Goal: Task Accomplishment & Management: Manage account settings

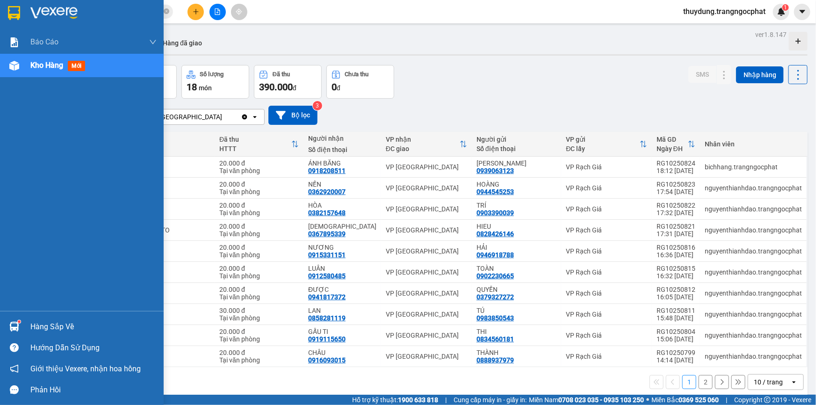
drag, startPoint x: 58, startPoint y: 326, endPoint x: 82, endPoint y: 323, distance: 24.1
click at [60, 326] on div "Hàng sắp về" at bounding box center [93, 327] width 126 height 14
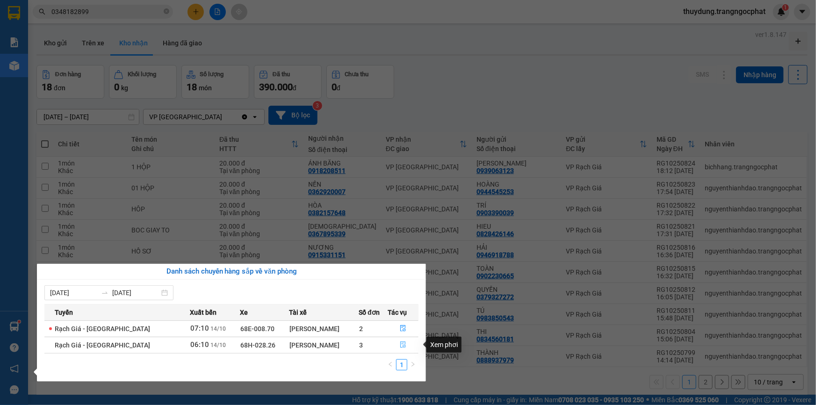
click at [403, 344] on icon "file-done" at bounding box center [403, 344] width 7 height 7
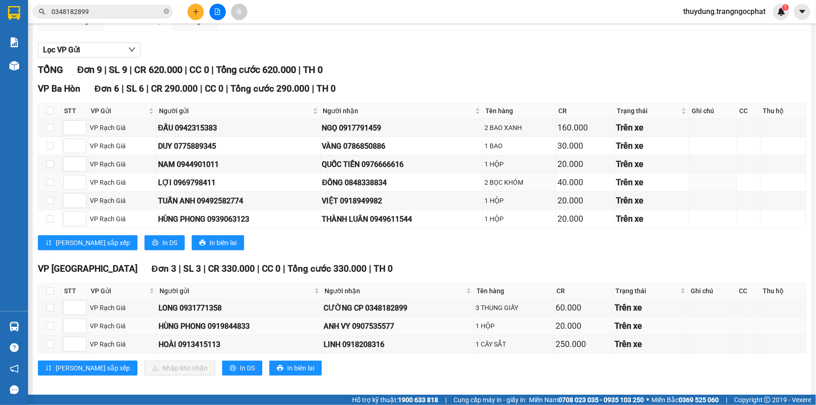
scroll to position [89, 0]
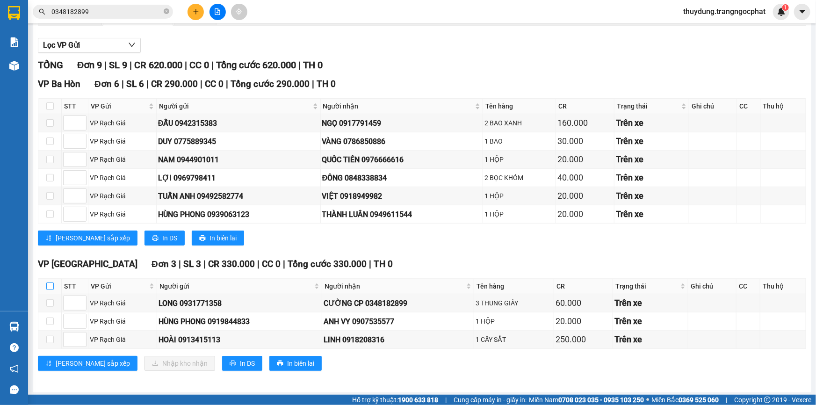
drag, startPoint x: 45, startPoint y: 280, endPoint x: 50, endPoint y: 285, distance: 7.3
click at [46, 282] on th at bounding box center [49, 286] width 23 height 15
click at [50, 285] on input "checkbox" at bounding box center [49, 285] width 7 height 7
checkbox input "true"
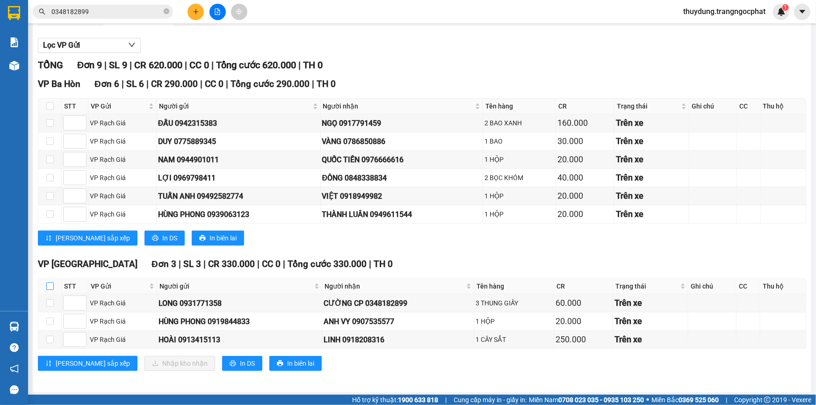
checkbox input "true"
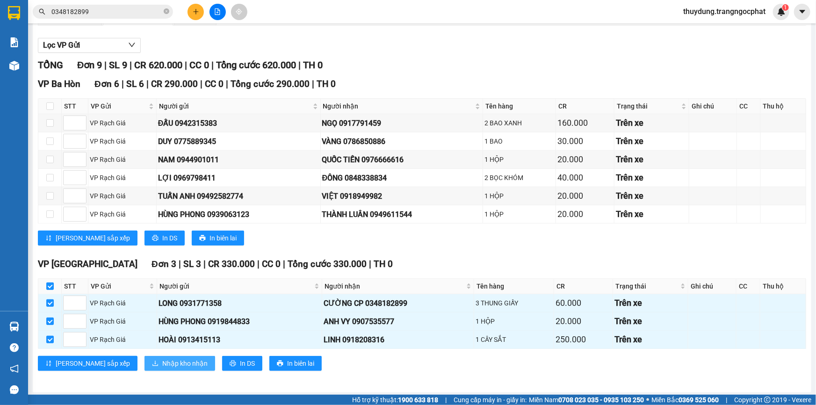
click at [145, 367] on button "Nhập kho nhận" at bounding box center [180, 363] width 71 height 15
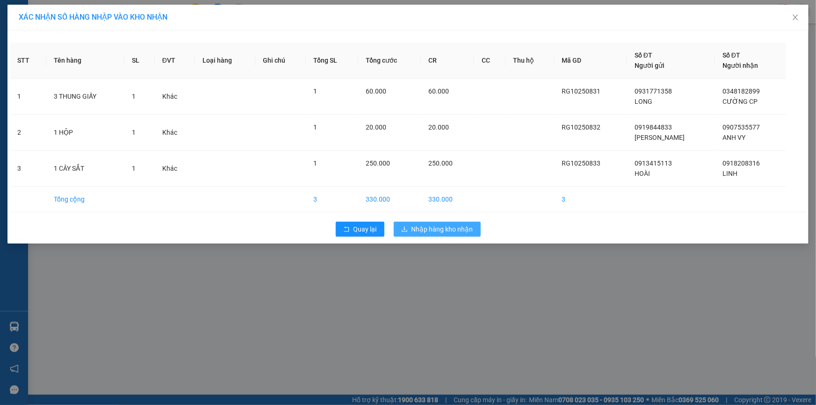
click at [419, 230] on span "Nhập hàng kho nhận" at bounding box center [443, 229] width 62 height 10
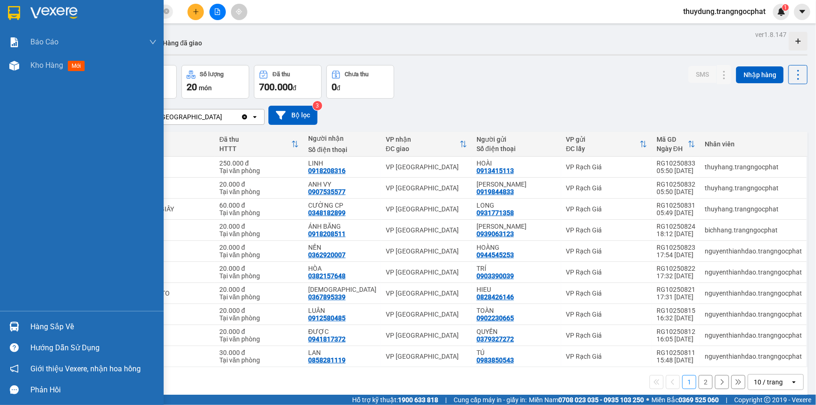
click at [50, 326] on div "Hàng sắp về" at bounding box center [93, 327] width 126 height 14
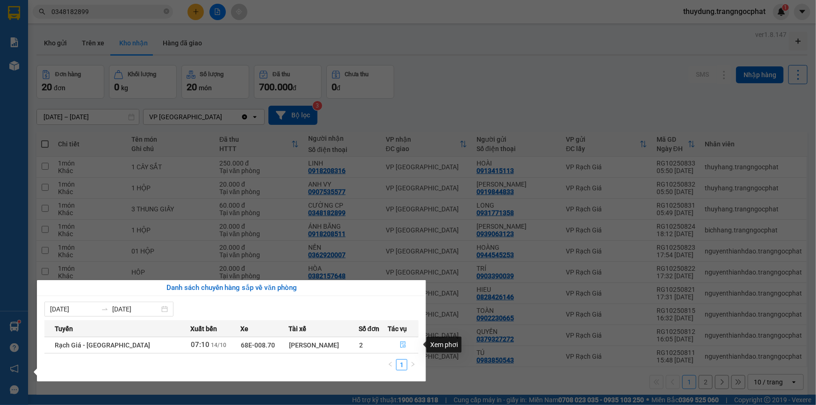
click at [402, 343] on icon "file-done" at bounding box center [403, 344] width 7 height 7
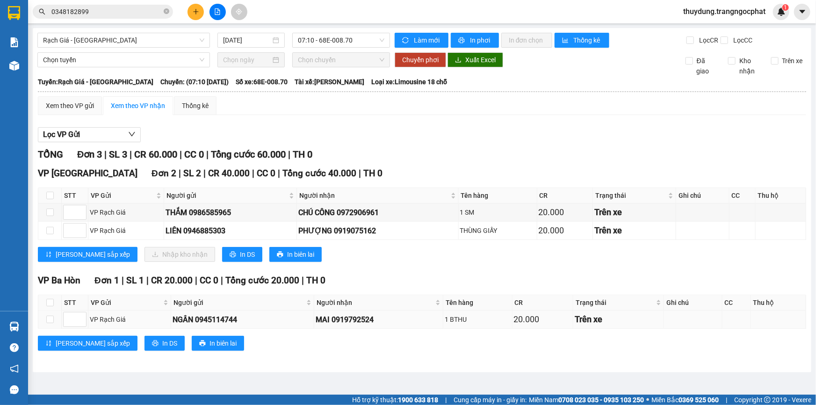
click at [354, 325] on td "MAI 0919792524" at bounding box center [378, 320] width 129 height 18
click at [355, 319] on div "MAI 0919792524" at bounding box center [379, 320] width 126 height 12
click at [360, 212] on div "CHÚ CÔNG 0972906961" at bounding box center [377, 213] width 159 height 12
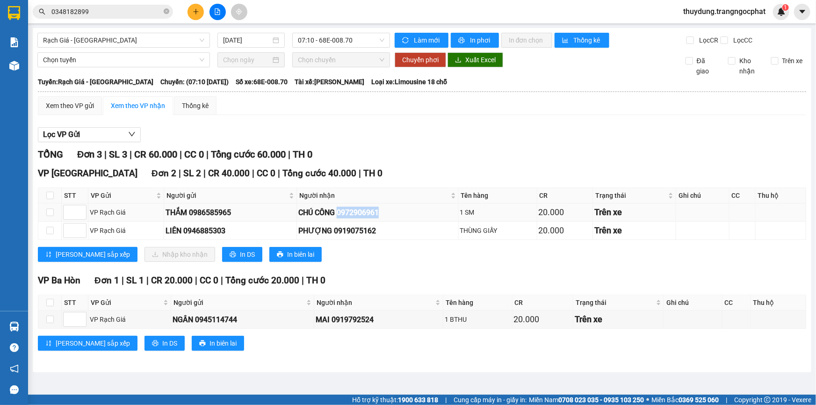
copy div "0972906961"
click at [365, 235] on div "PHƯỢNG 0919075162" at bounding box center [377, 231] width 159 height 12
copy div "0919075162"
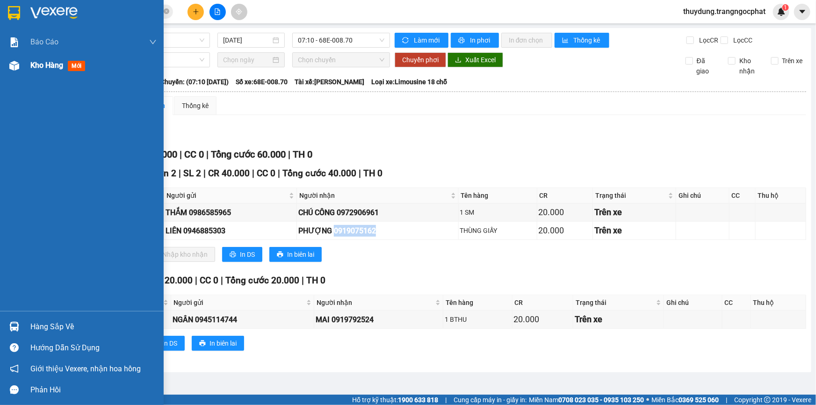
click at [70, 68] on span "mới" at bounding box center [76, 66] width 17 height 10
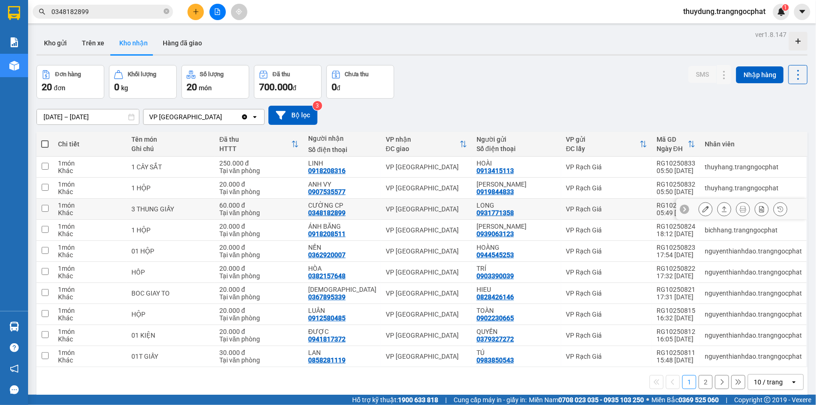
click at [721, 211] on icon at bounding box center [724, 209] width 7 height 7
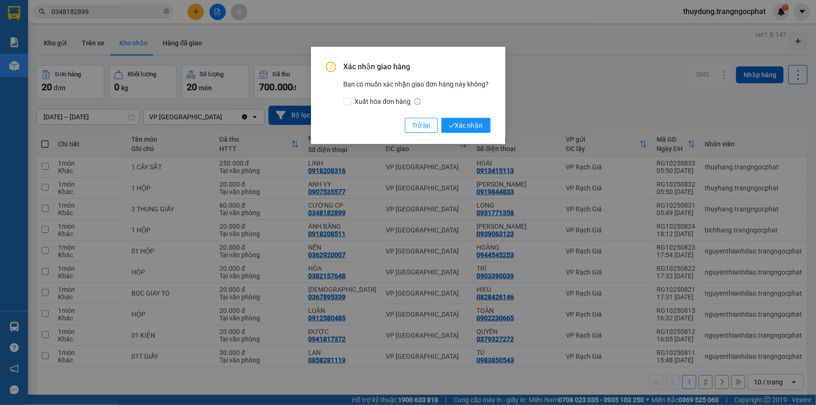
click at [477, 133] on div "Xác nhận giao hàng Bạn có muốn xác nhận giao đơn hàng này không? Xuất hóa đơn h…" at bounding box center [408, 95] width 195 height 97
click at [480, 126] on span "Xác nhận" at bounding box center [466, 125] width 34 height 10
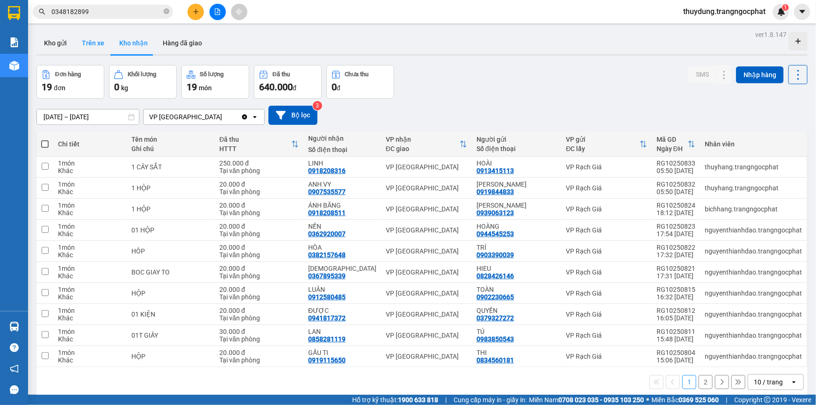
click at [97, 47] on button "Trên xe" at bounding box center [92, 43] width 37 height 22
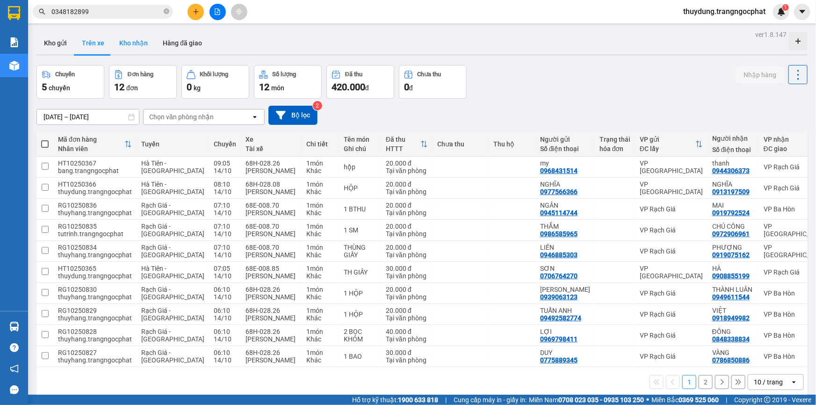
click at [140, 45] on button "Kho nhận" at bounding box center [133, 43] width 43 height 22
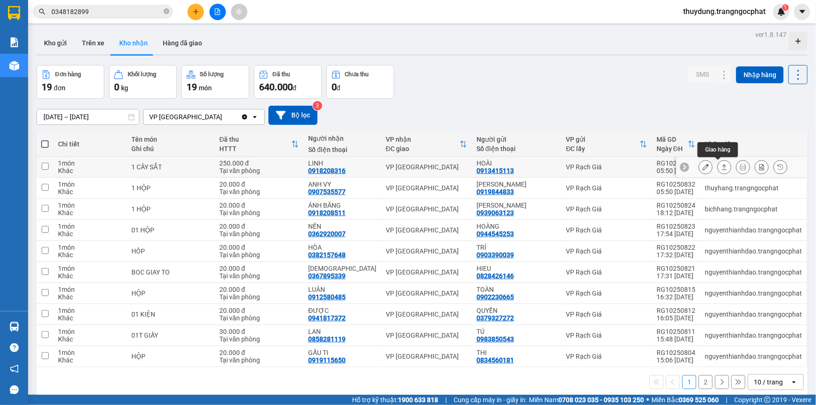
click at [721, 166] on icon at bounding box center [724, 167] width 7 height 7
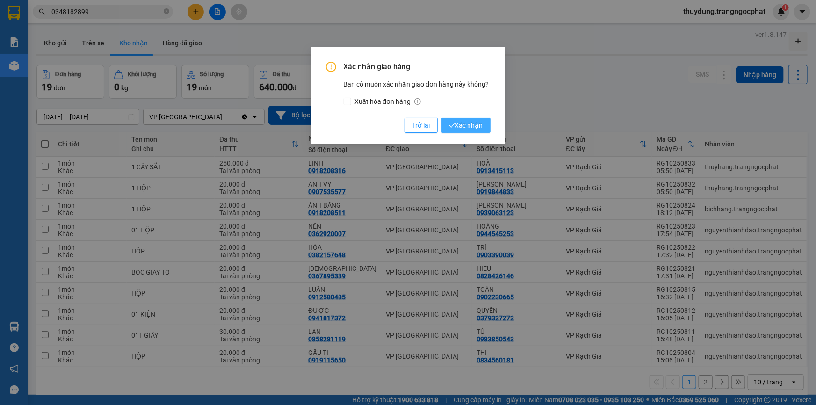
click at [479, 123] on span "Xác nhận" at bounding box center [466, 125] width 34 height 10
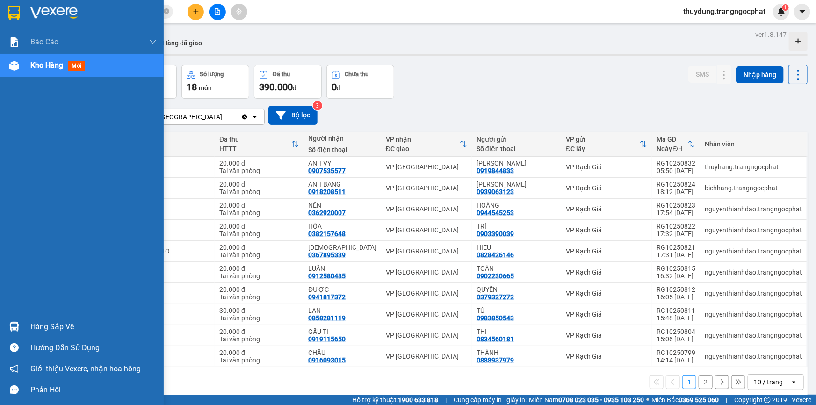
click at [58, 320] on div "Hàng sắp về" at bounding box center [93, 327] width 126 height 14
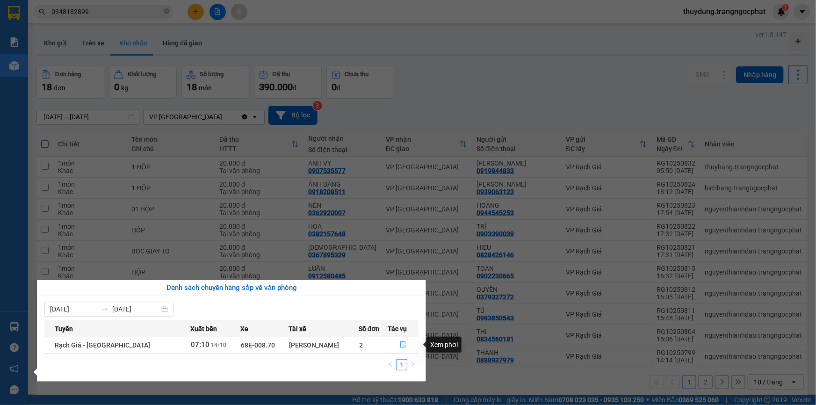
click at [403, 345] on icon "file-done" at bounding box center [403, 344] width 6 height 7
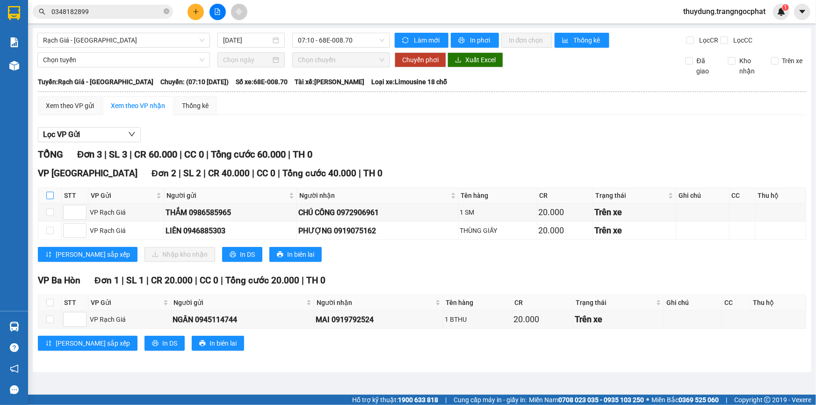
click at [51, 196] on input "checkbox" at bounding box center [49, 195] width 7 height 7
checkbox input "true"
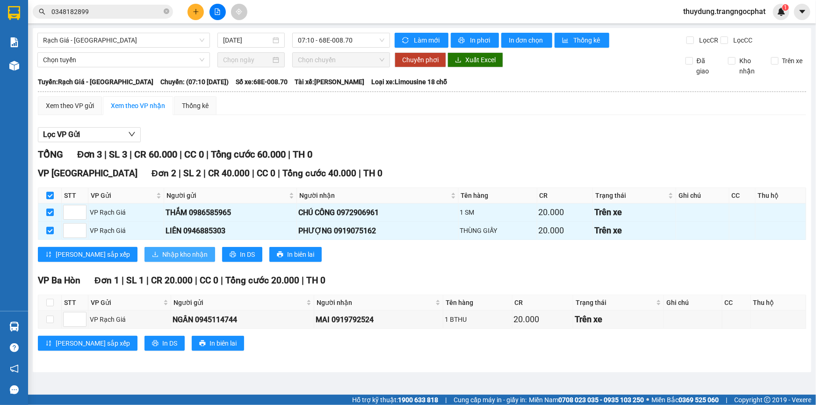
click at [162, 251] on span "Nhập kho nhận" at bounding box center [184, 254] width 45 height 10
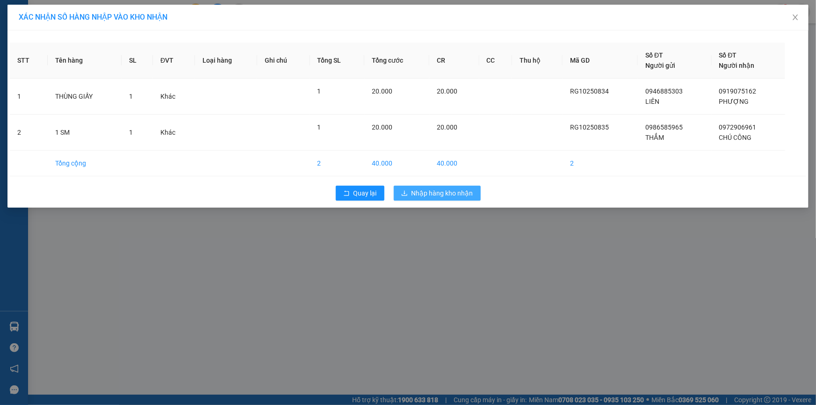
click at [458, 195] on span "Nhập hàng kho nhận" at bounding box center [443, 193] width 62 height 10
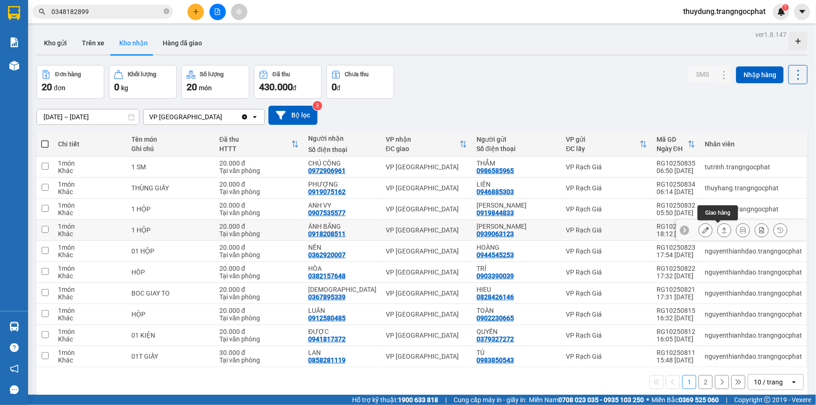
click at [722, 229] on icon at bounding box center [724, 230] width 5 height 6
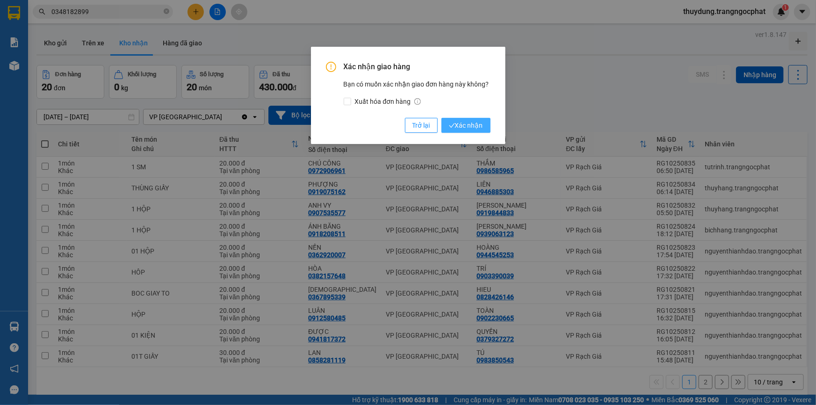
click at [454, 127] on icon "check" at bounding box center [452, 126] width 6 height 6
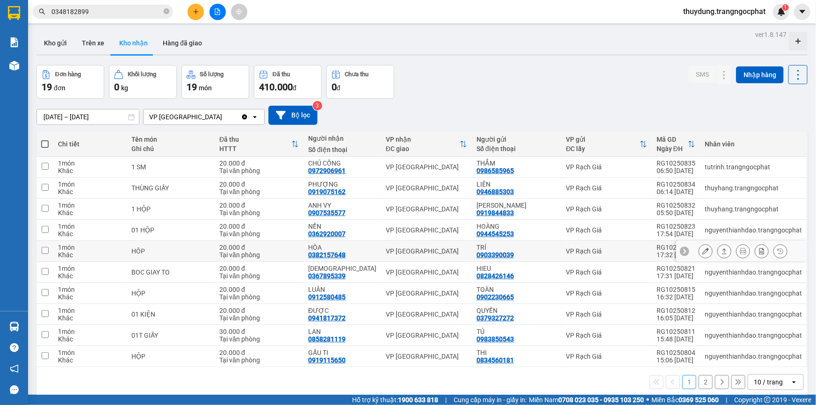
scroll to position [43, 0]
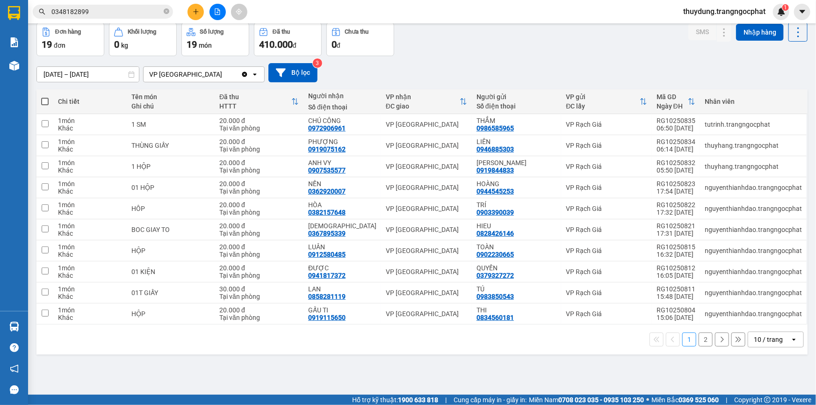
click at [699, 342] on button "2" at bounding box center [706, 340] width 14 height 14
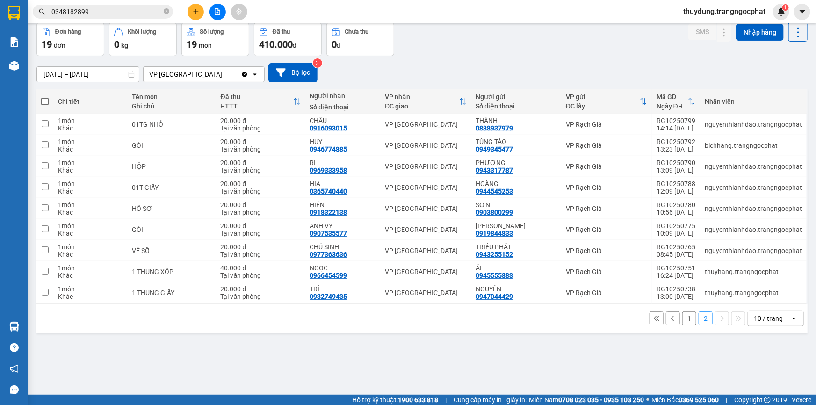
click at [682, 316] on button "1" at bounding box center [689, 318] width 14 height 14
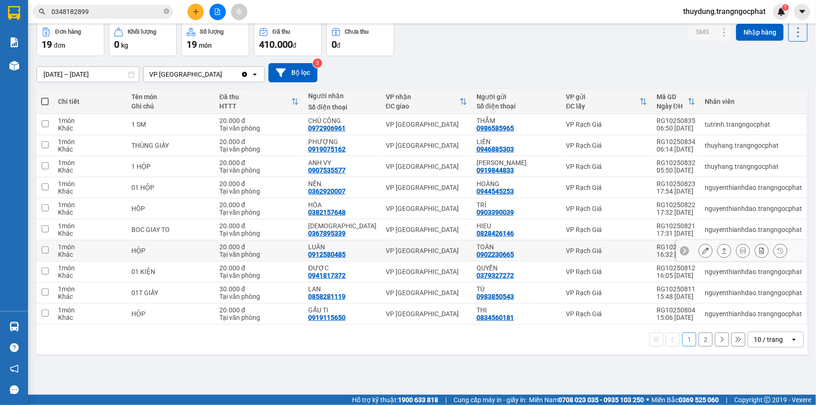
click at [722, 251] on icon at bounding box center [724, 251] width 5 height 6
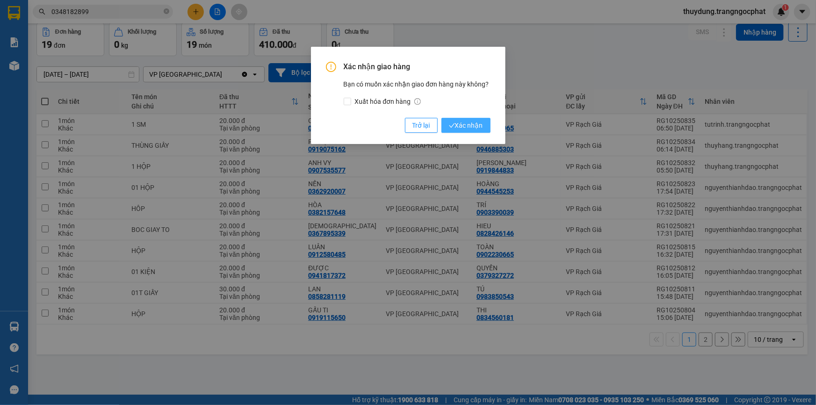
click at [461, 122] on span "Xác nhận" at bounding box center [466, 125] width 34 height 10
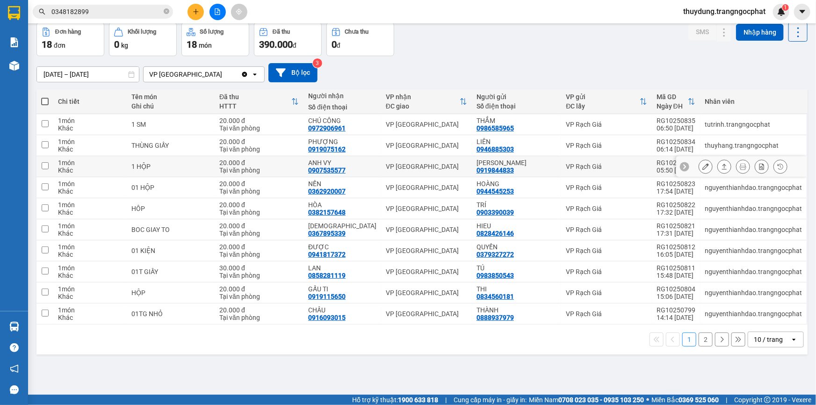
click at [722, 166] on icon at bounding box center [724, 167] width 5 height 6
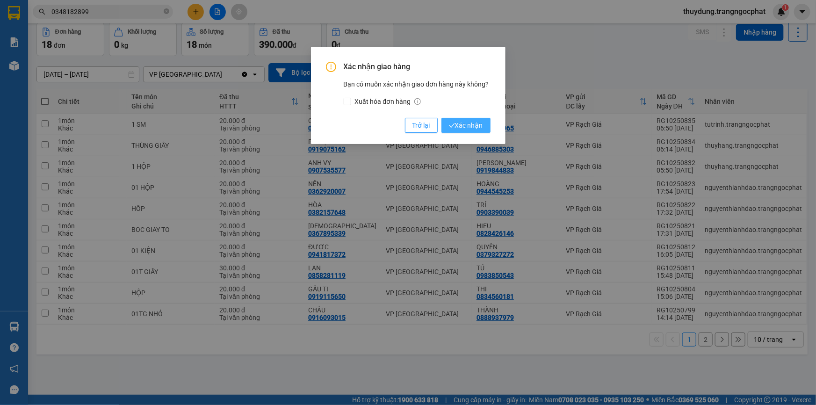
click at [462, 126] on span "Xác nhận" at bounding box center [466, 125] width 34 height 10
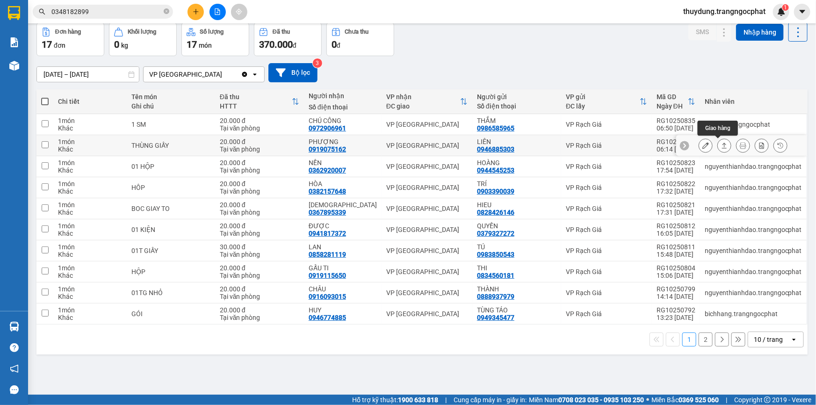
click at [721, 145] on icon at bounding box center [724, 145] width 7 height 7
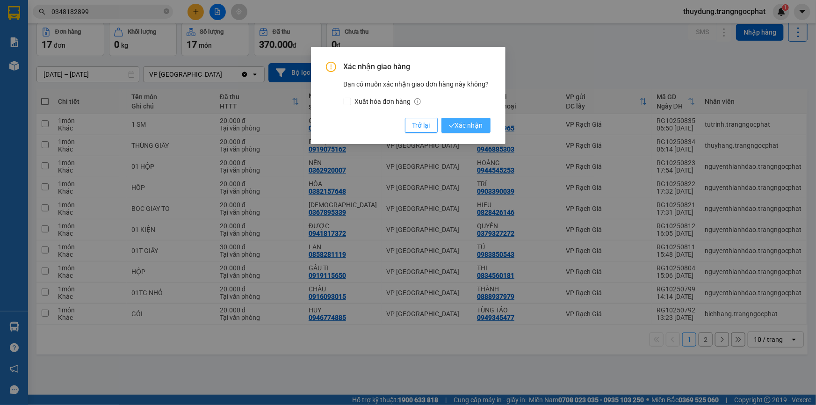
click at [477, 123] on span "Xác nhận" at bounding box center [466, 125] width 34 height 10
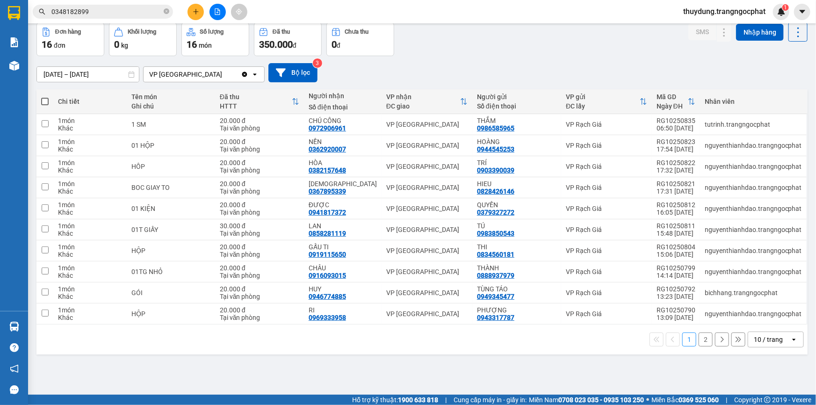
scroll to position [0, 0]
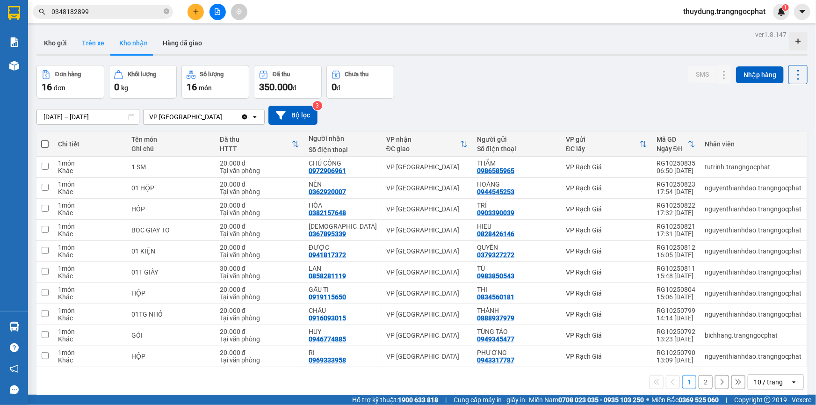
click at [100, 42] on button "Trên xe" at bounding box center [92, 43] width 37 height 22
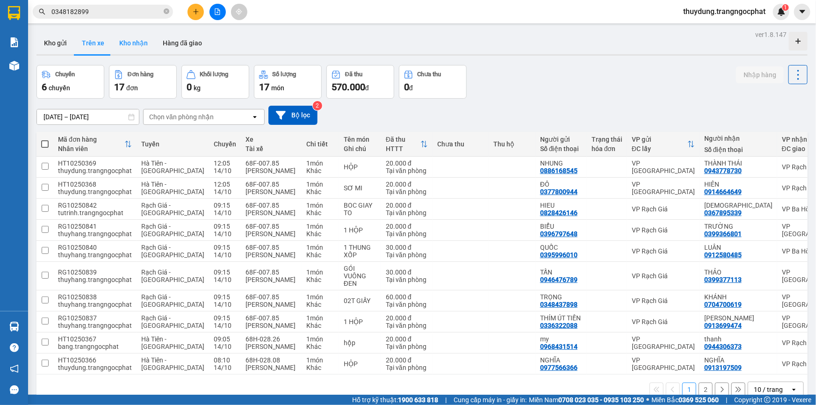
click at [119, 44] on button "Kho nhận" at bounding box center [133, 43] width 43 height 22
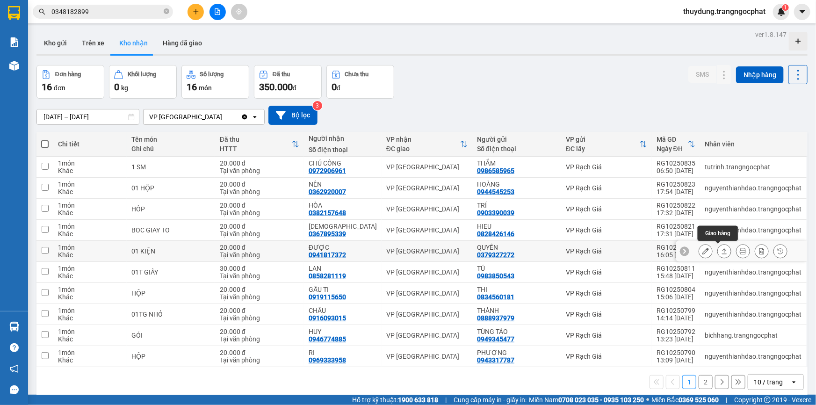
click at [721, 253] on icon at bounding box center [724, 251] width 7 height 7
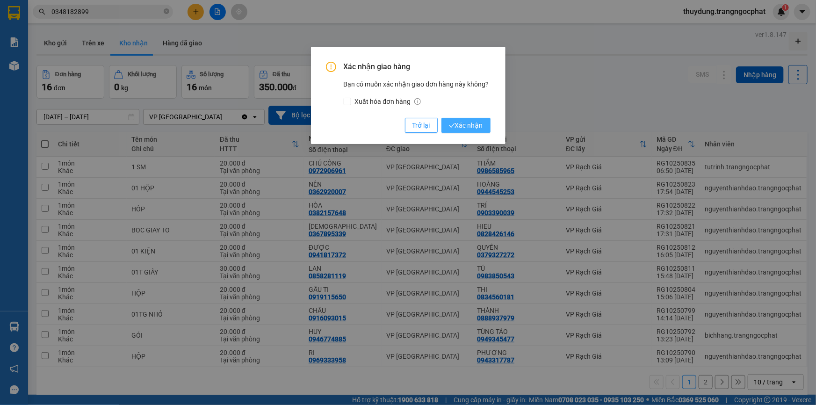
click at [456, 126] on span "Xác nhận" at bounding box center [466, 125] width 34 height 10
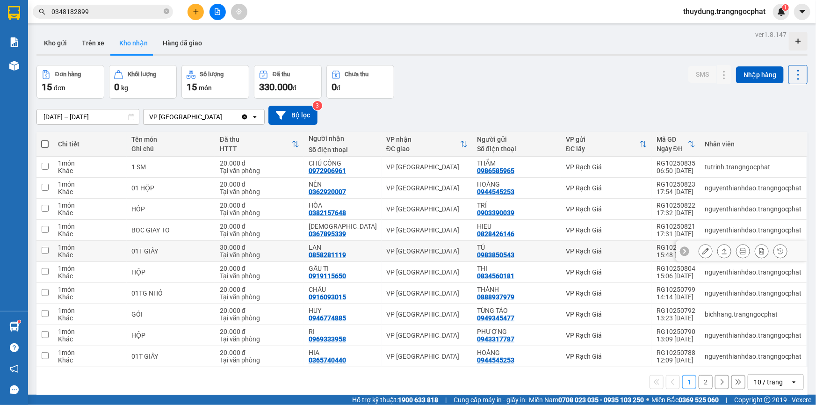
click at [721, 251] on icon at bounding box center [724, 251] width 7 height 7
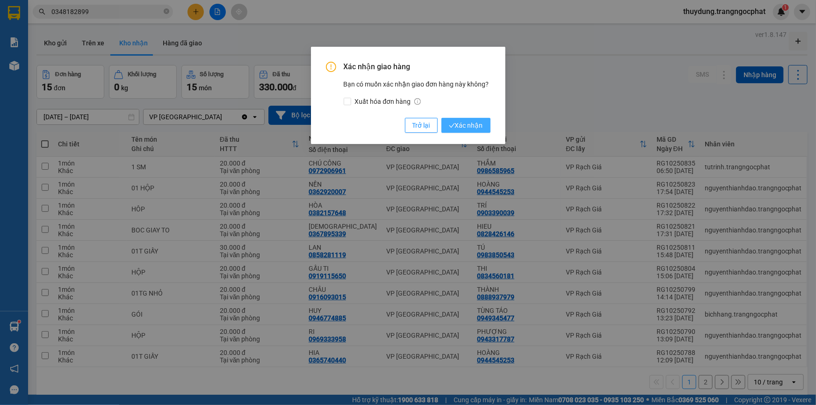
click at [473, 126] on span "Xác nhận" at bounding box center [466, 125] width 34 height 10
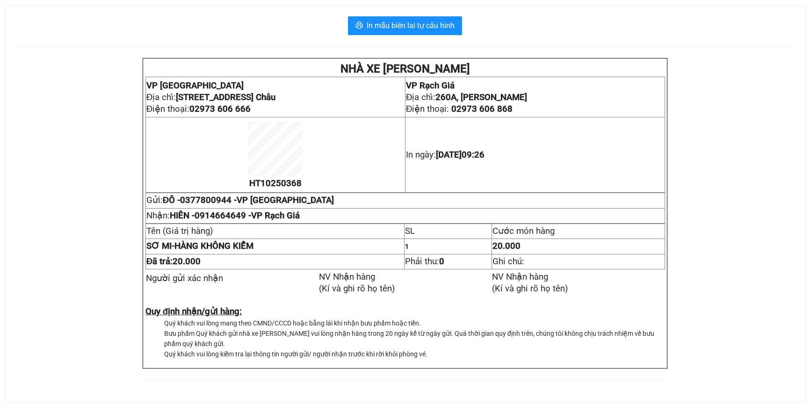
click at [462, 29] on div "In mẫu biên lai tự cấu hình" at bounding box center [404, 25] width 777 height 19
click at [454, 30] on button "In mẫu biên lai tự cấu hình" at bounding box center [405, 25] width 114 height 19
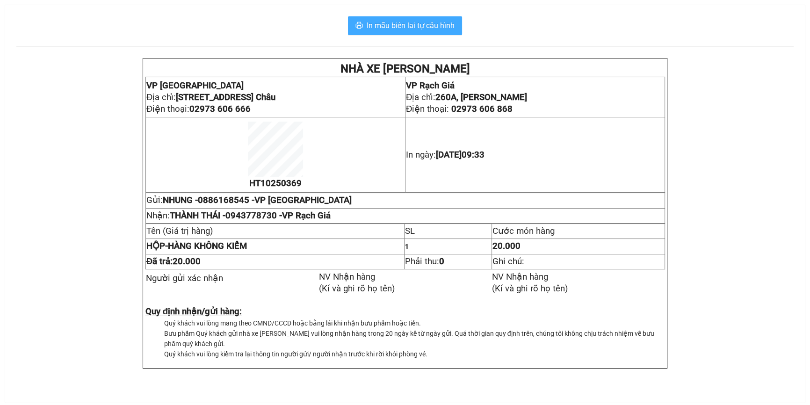
click at [411, 29] on span "In mẫu biên lai tự cấu hình" at bounding box center [411, 26] width 88 height 12
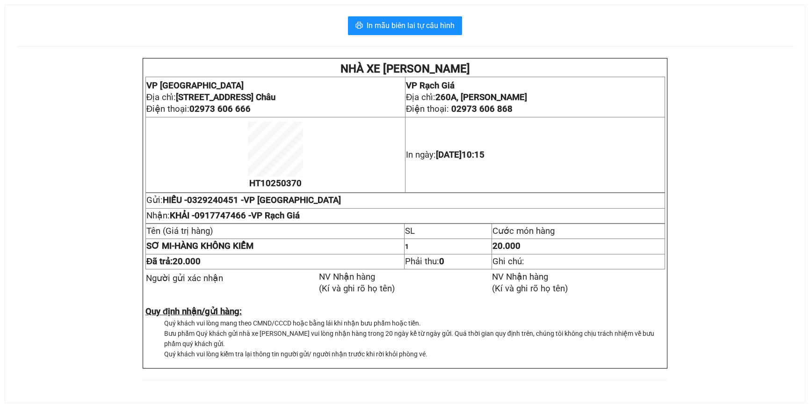
drag, startPoint x: 376, startPoint y: 14, endPoint x: 381, endPoint y: 19, distance: 7.0
click at [376, 14] on div "In mẫu biên lai tự cấu hình NHÀ XE TRANG NGỌC PHÁT VP Hà Tiên Địa chỉ: Tổ 4, Kh…" at bounding box center [405, 204] width 800 height 398
click at [382, 26] on span "In mẫu biên lai tự cấu hình" at bounding box center [411, 26] width 88 height 12
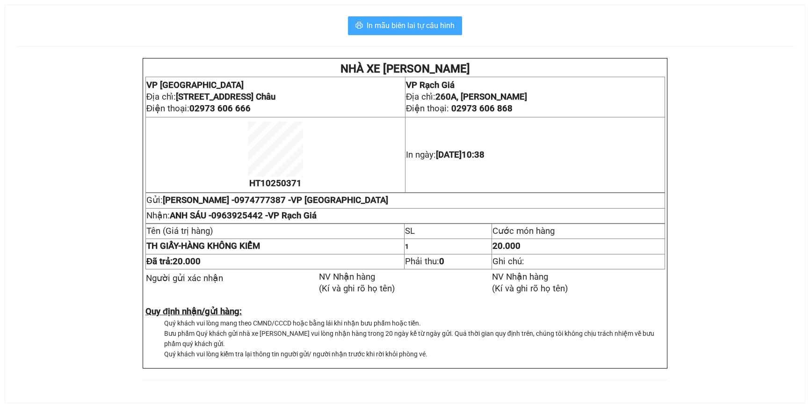
click at [445, 28] on span "In mẫu biên lai tự cấu hình" at bounding box center [411, 26] width 88 height 12
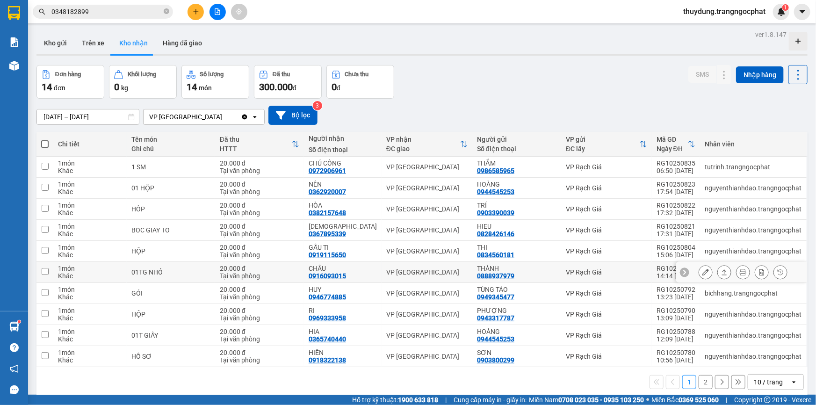
click at [718, 270] on button at bounding box center [724, 272] width 13 height 16
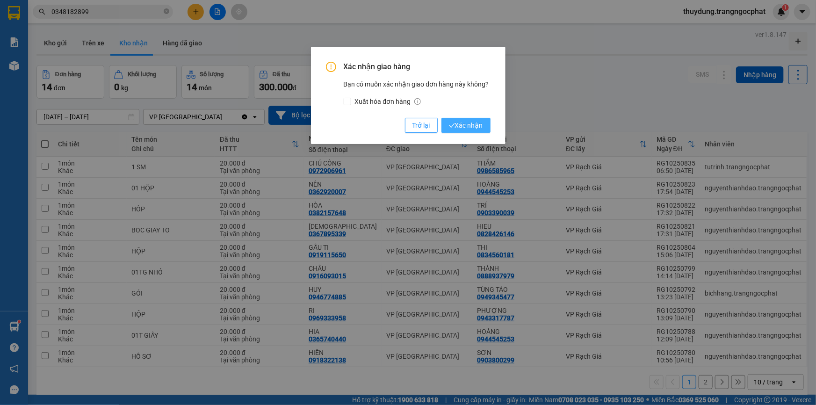
click at [457, 124] on span "Xác nhận" at bounding box center [466, 125] width 34 height 10
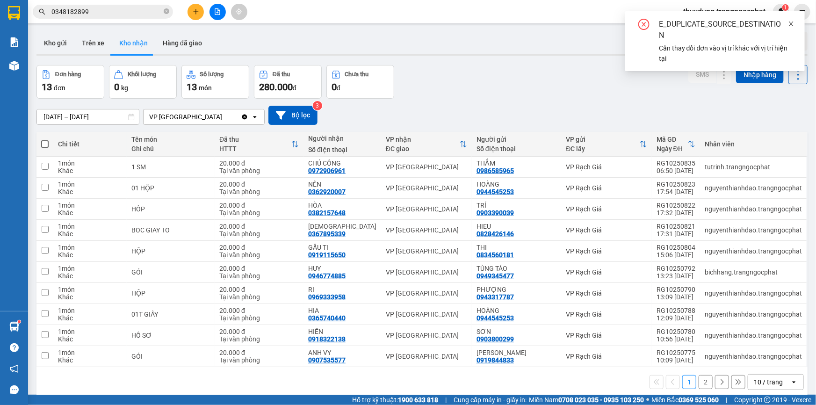
click at [790, 27] on icon "close" at bounding box center [791, 24] width 7 height 7
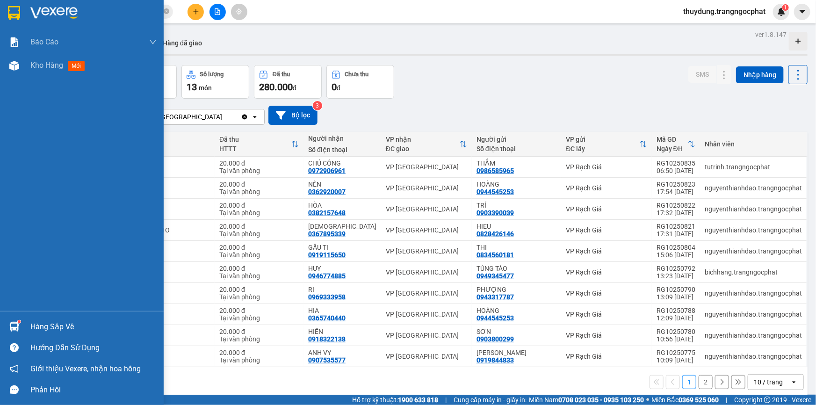
click at [63, 326] on div "Hàng sắp về" at bounding box center [93, 327] width 126 height 14
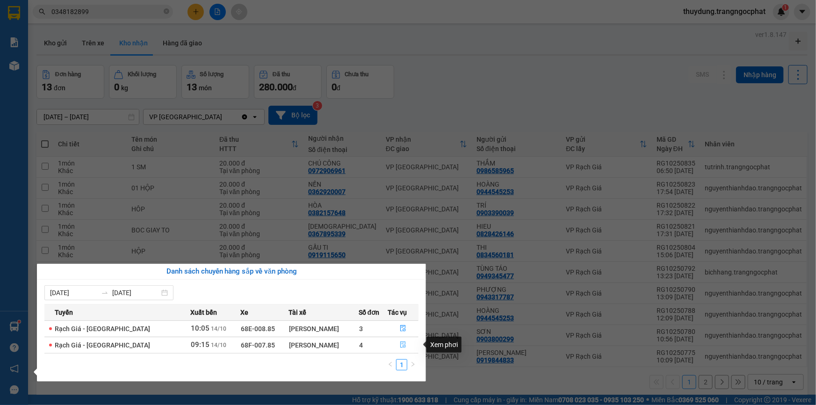
click at [400, 345] on icon "file-done" at bounding box center [403, 344] width 7 height 7
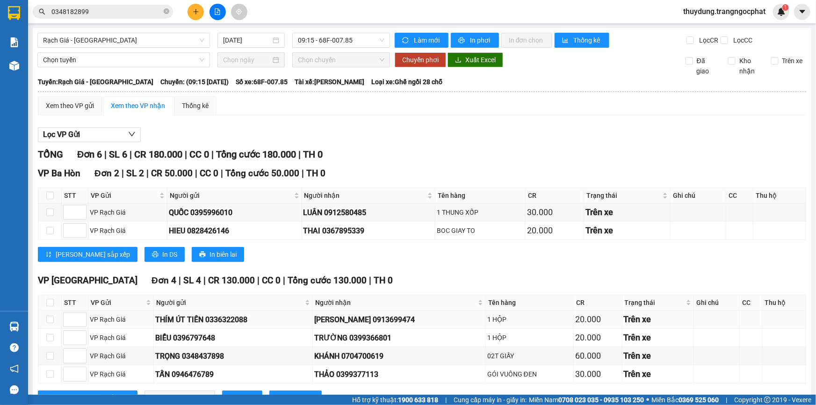
scroll to position [36, 0]
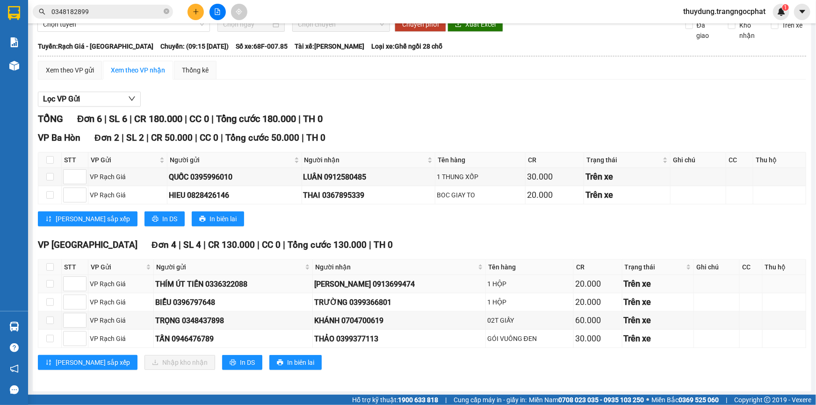
click at [381, 285] on div "LÝ GIA THỊNH 0913699474" at bounding box center [399, 284] width 170 height 12
copy div "0913699474"
click at [362, 308] on td "TRƯỜNG 0399366801" at bounding box center [399, 302] width 173 height 18
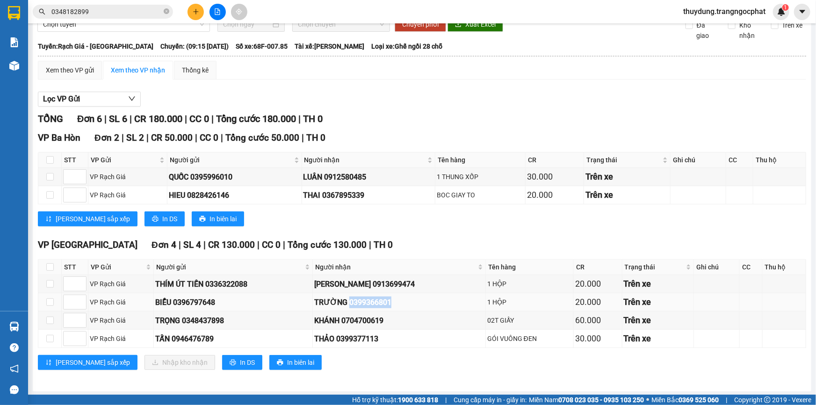
copy div "0399366801"
click at [377, 318] on div "KHÁNH 0704700619" at bounding box center [399, 321] width 170 height 12
drag, startPoint x: 377, startPoint y: 318, endPoint x: 392, endPoint y: 221, distance: 97.9
click at [392, 221] on div "Lưu sắp xếp In DS In biên lai" at bounding box center [422, 218] width 768 height 15
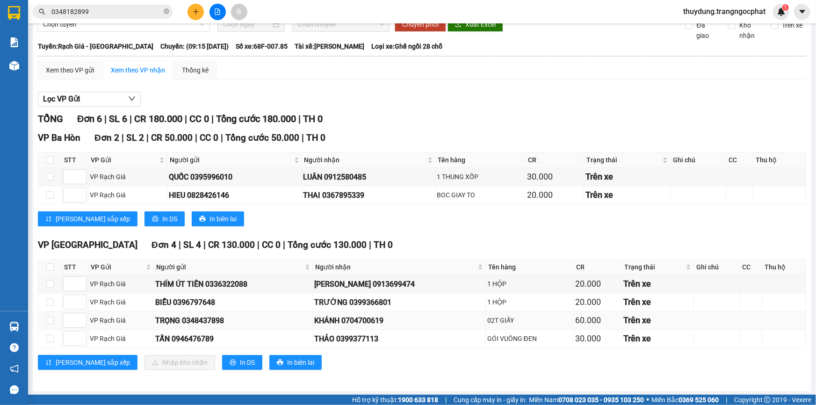
click at [379, 318] on div "KHÁNH 0704700619" at bounding box center [399, 321] width 170 height 12
copy div "0704700619"
click at [356, 337] on div "THẢO 0399377113" at bounding box center [399, 339] width 170 height 12
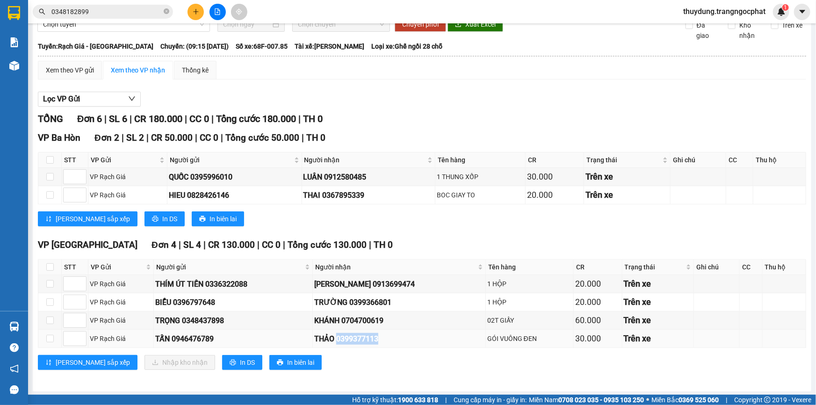
copy div "0399377113"
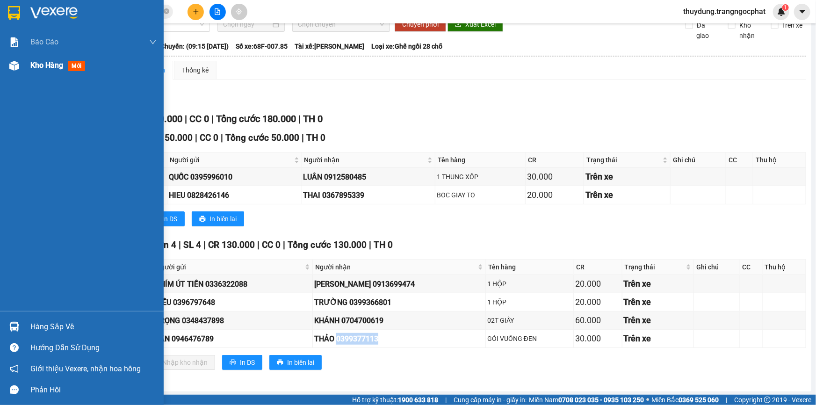
click at [74, 70] on span "mới" at bounding box center [76, 66] width 17 height 10
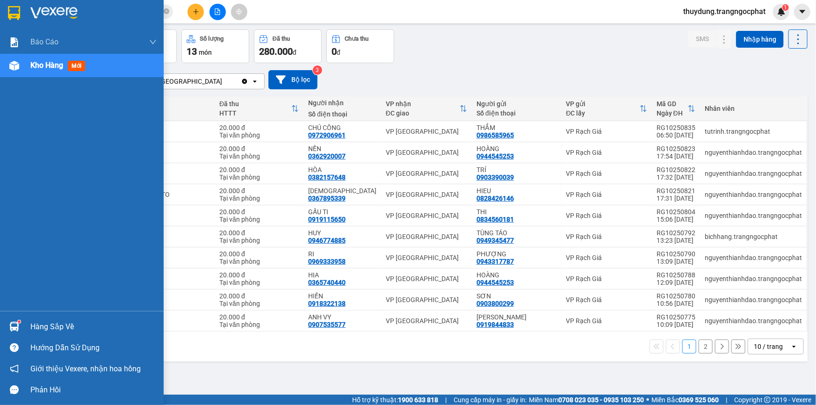
click at [44, 325] on div "Hàng sắp về" at bounding box center [93, 327] width 126 height 14
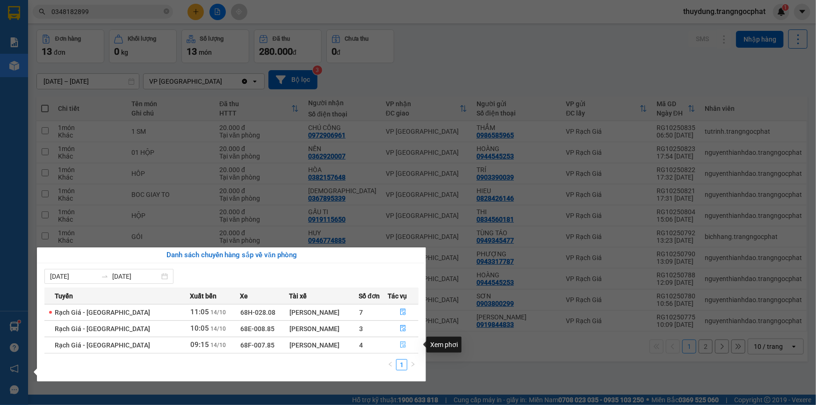
click at [398, 349] on button "button" at bounding box center [404, 345] width 30 height 15
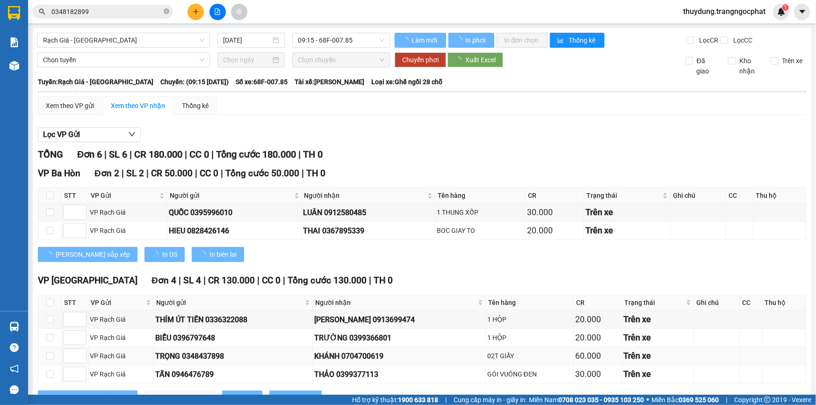
scroll to position [36, 0]
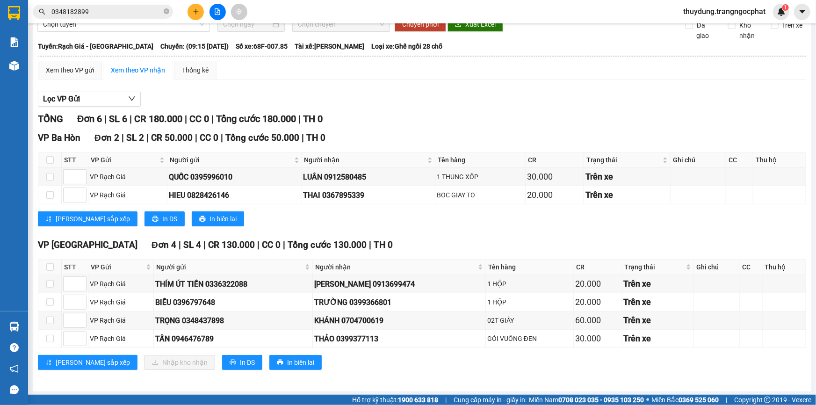
click at [56, 267] on th at bounding box center [49, 267] width 23 height 15
click at [55, 267] on th at bounding box center [49, 267] width 23 height 15
click at [54, 267] on th at bounding box center [49, 267] width 23 height 15
click at [51, 268] on input "checkbox" at bounding box center [49, 266] width 7 height 7
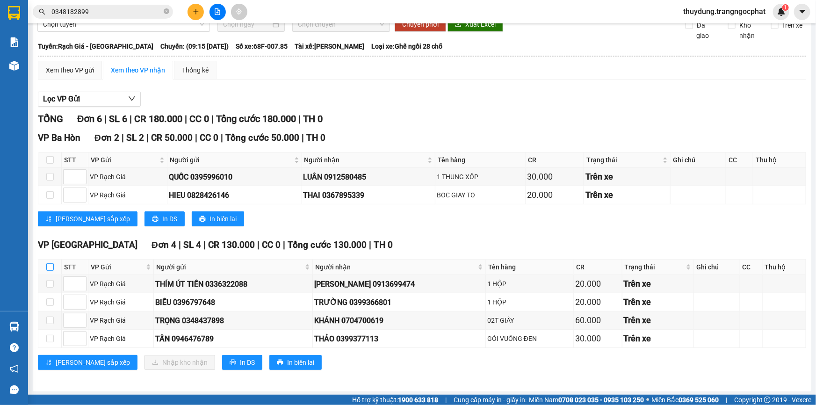
checkbox input "true"
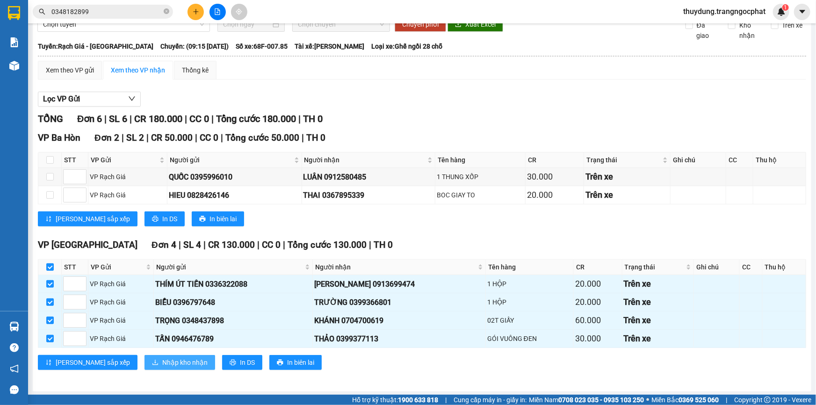
click at [162, 361] on span "Nhập kho nhận" at bounding box center [184, 362] width 45 height 10
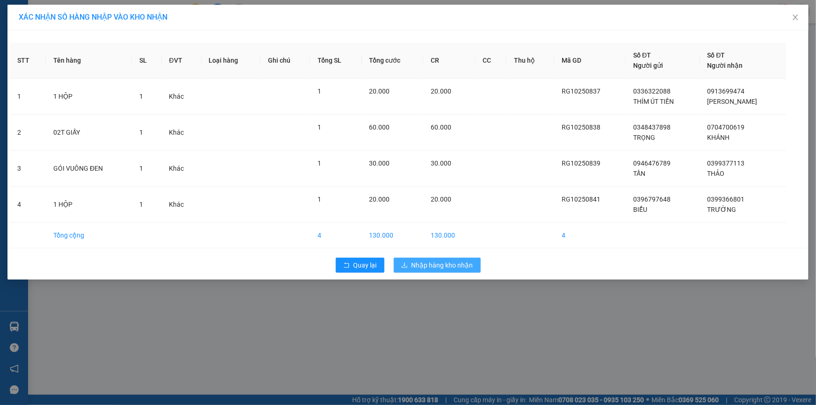
click at [467, 265] on span "Nhập hàng kho nhận" at bounding box center [443, 265] width 62 height 10
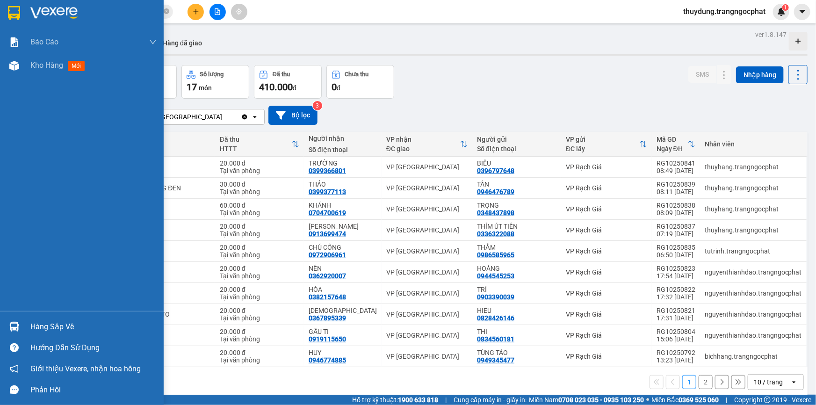
click at [64, 324] on div "Hàng sắp về" at bounding box center [93, 327] width 126 height 14
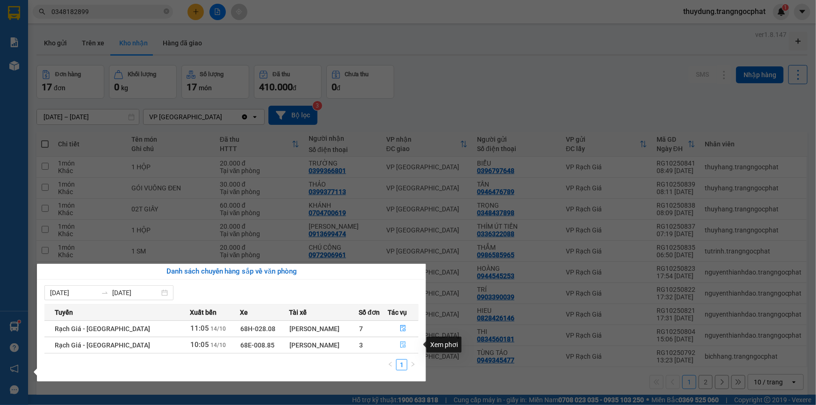
click at [400, 343] on icon "file-done" at bounding box center [403, 344] width 7 height 7
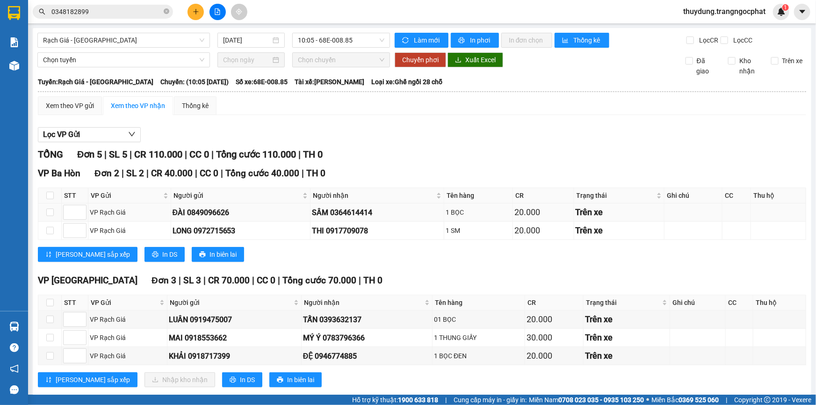
scroll to position [17, 0]
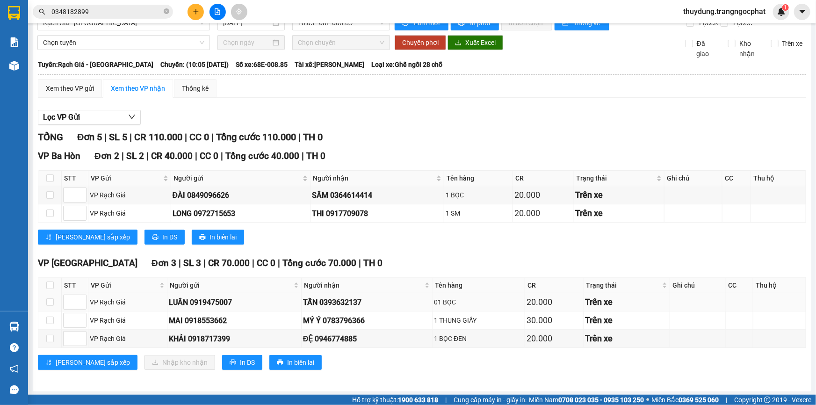
click at [354, 300] on div "TẤN 0393632137" at bounding box center [367, 302] width 128 height 12
copy div "0393632137"
click at [330, 324] on div "MÝ Ý 0783796366" at bounding box center [367, 321] width 128 height 12
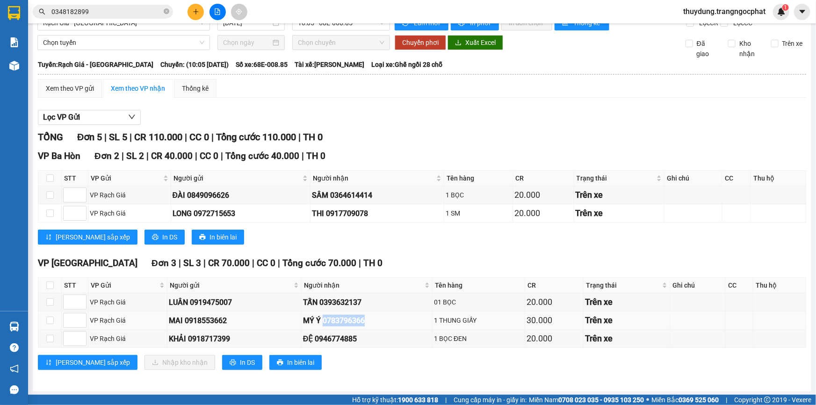
copy div "0783796366"
click at [342, 343] on td "ĐỆ 0946774885" at bounding box center [367, 339] width 131 height 18
copy div "0946774885"
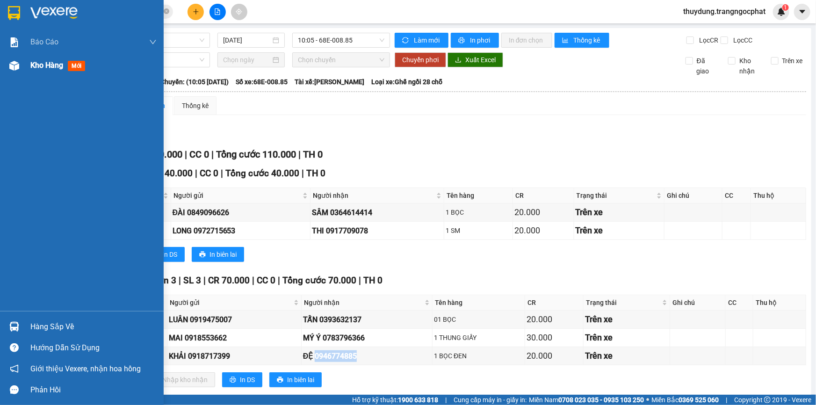
click at [74, 65] on span "mới" at bounding box center [76, 66] width 17 height 10
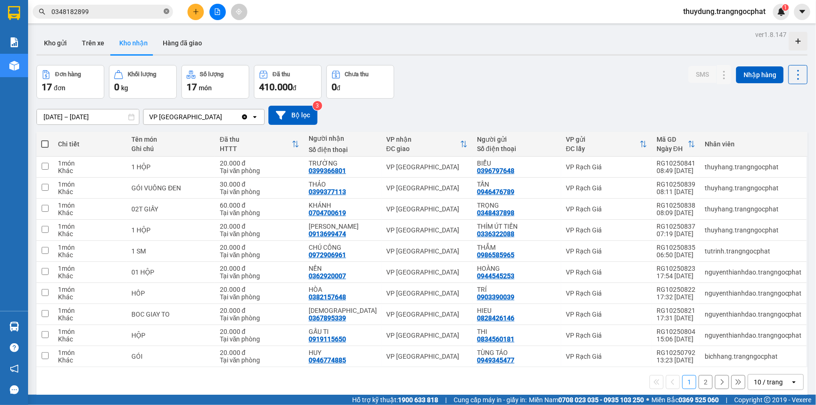
click at [166, 8] on span at bounding box center [167, 11] width 6 height 9
click at [721, 167] on icon at bounding box center [724, 167] width 7 height 7
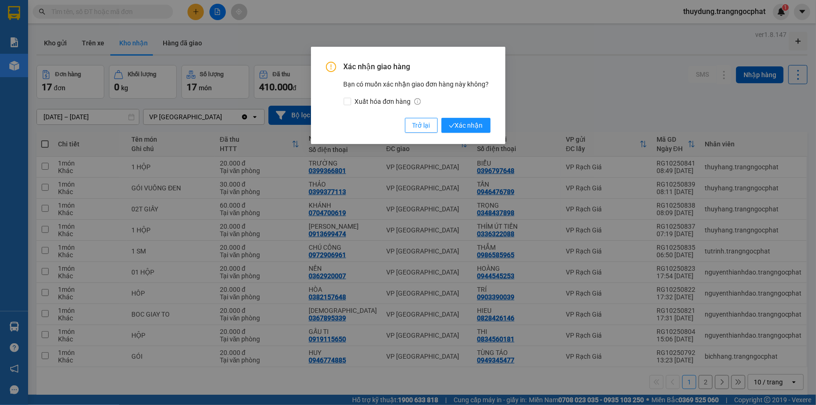
click at [472, 137] on div "Xác nhận giao hàng Bạn có muốn xác nhận giao đơn hàng này không? Xuất hóa đơn h…" at bounding box center [408, 95] width 195 height 97
click at [473, 130] on span "Xác nhận" at bounding box center [466, 125] width 34 height 10
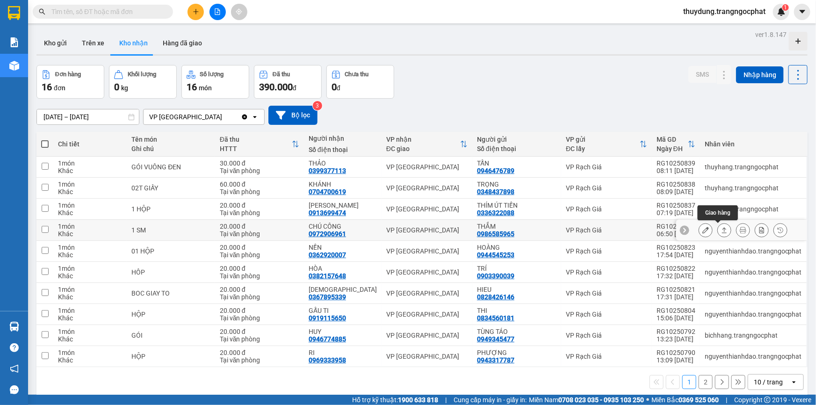
click at [721, 230] on icon at bounding box center [724, 230] width 7 height 7
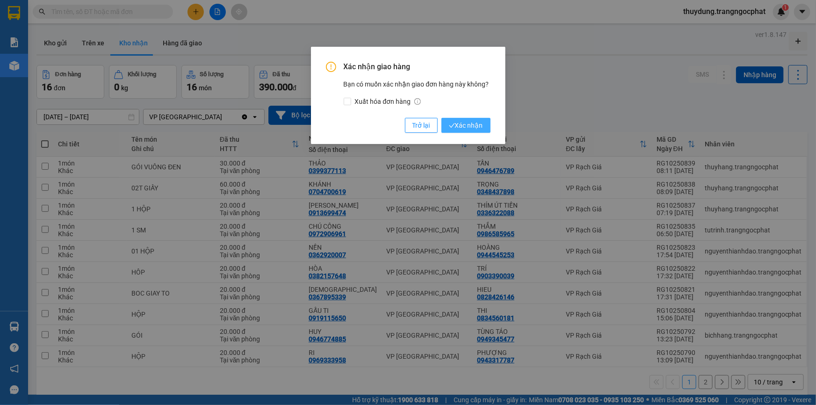
click at [459, 131] on button "Xác nhận" at bounding box center [465, 125] width 49 height 15
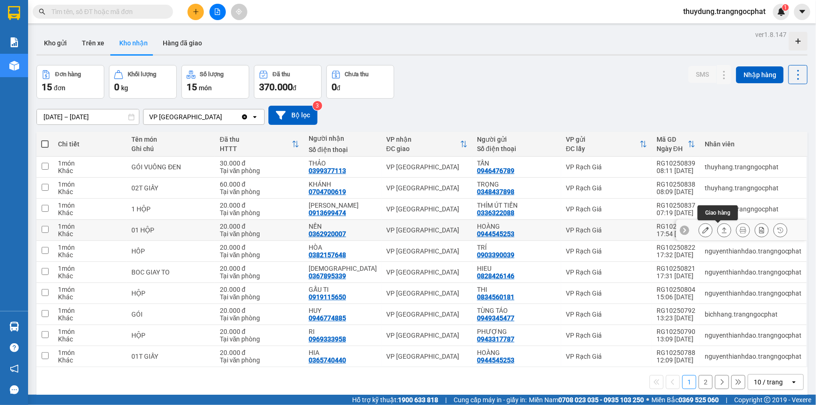
click at [721, 232] on icon at bounding box center [724, 230] width 7 height 7
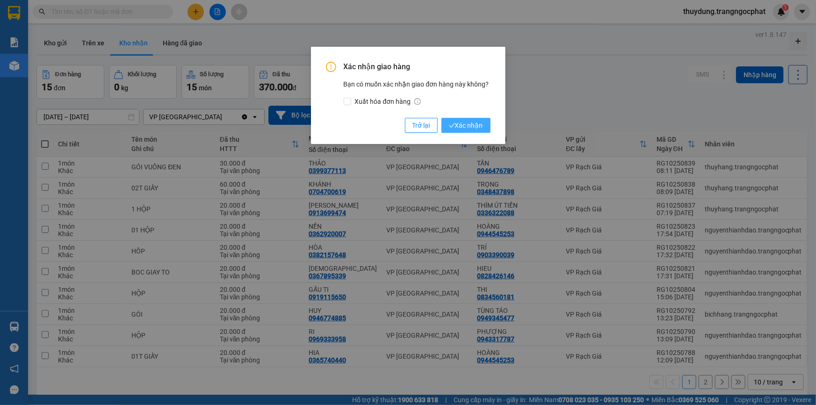
click at [461, 129] on span "Xác nhận" at bounding box center [466, 125] width 34 height 10
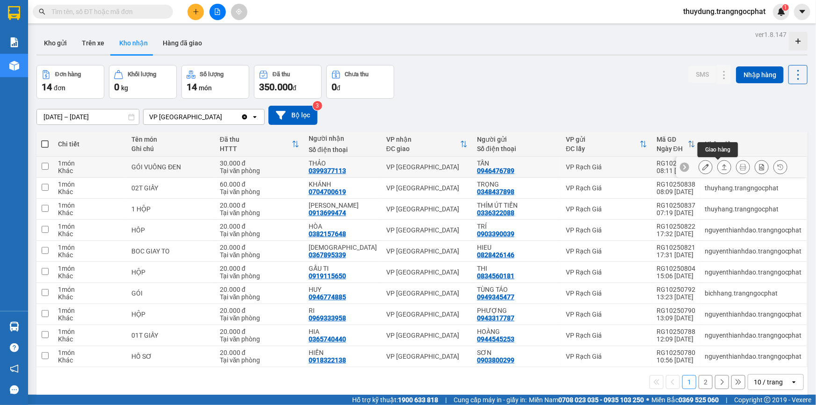
click at [721, 170] on icon at bounding box center [724, 167] width 7 height 7
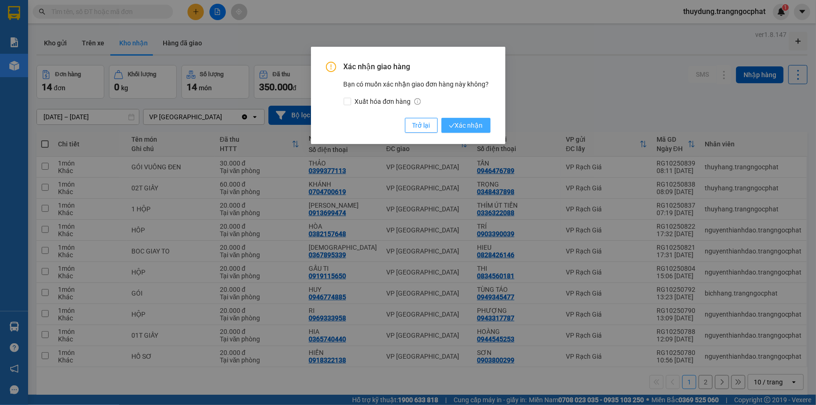
click at [476, 131] on button "Xác nhận" at bounding box center [465, 125] width 49 height 15
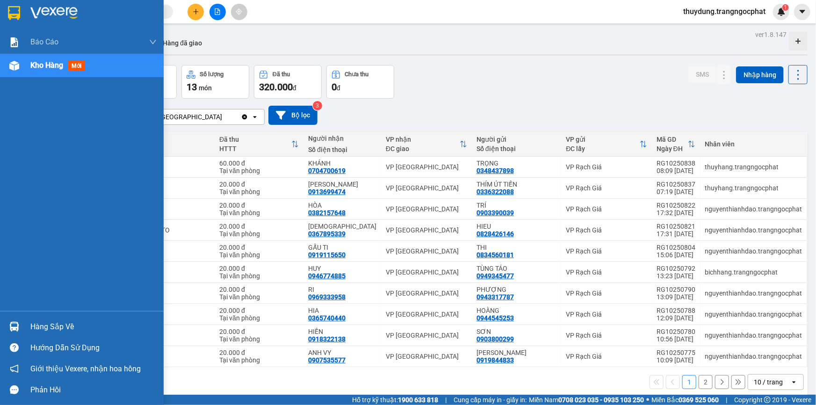
click at [63, 323] on div "Hàng sắp về" at bounding box center [93, 327] width 126 height 14
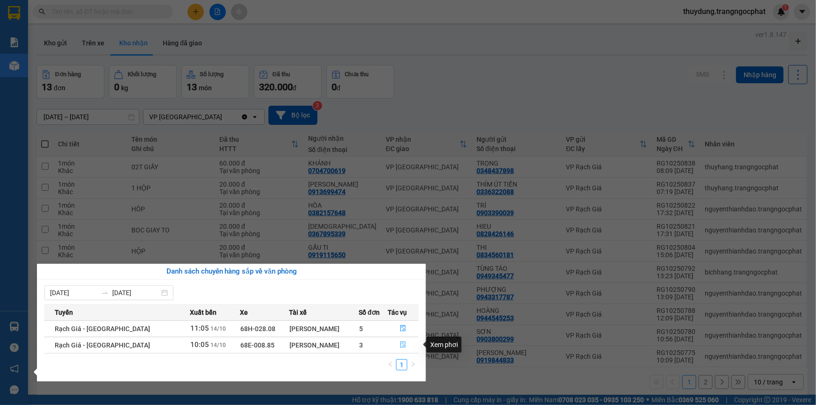
click at [401, 346] on icon "file-done" at bounding box center [403, 344] width 7 height 7
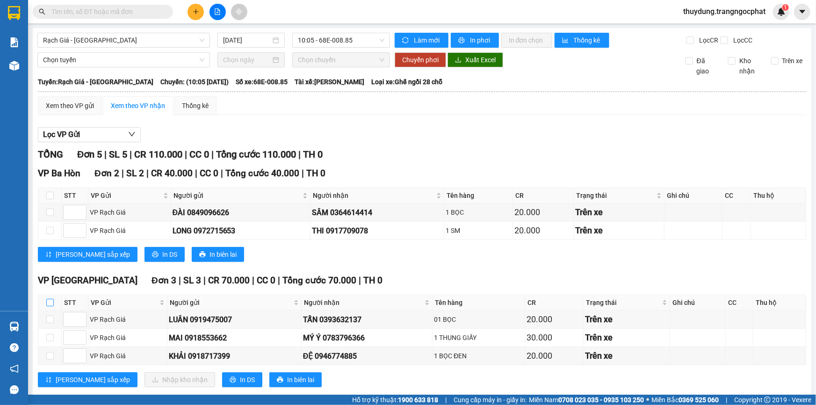
click at [51, 304] on input "checkbox" at bounding box center [49, 302] width 7 height 7
checkbox input "true"
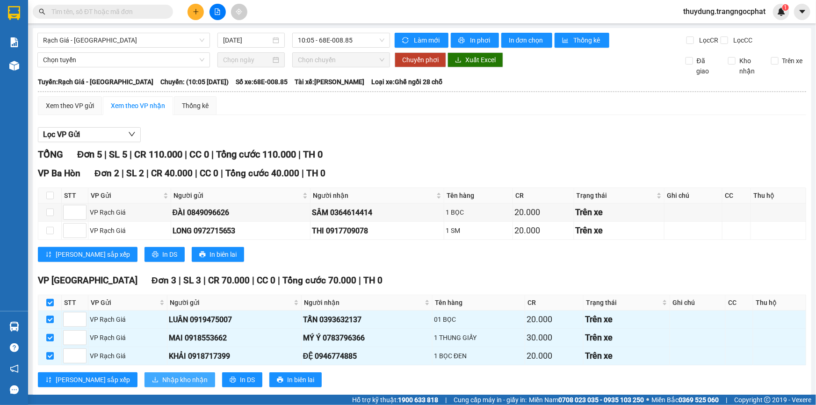
click at [162, 377] on span "Nhập kho nhận" at bounding box center [184, 380] width 45 height 10
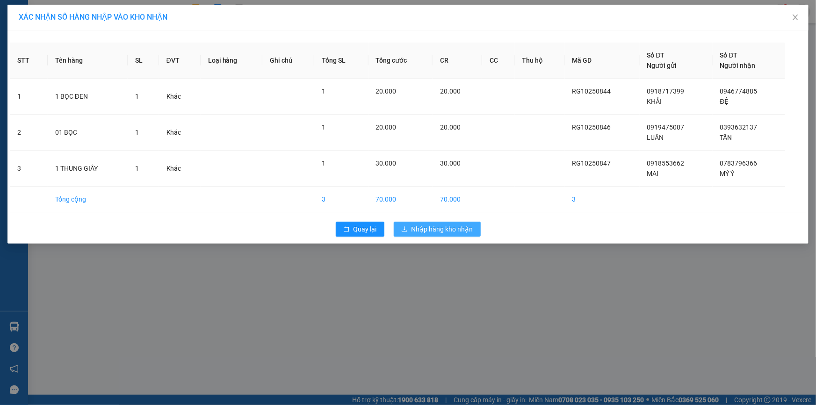
click at [462, 231] on span "Nhập hàng kho nhận" at bounding box center [443, 229] width 62 height 10
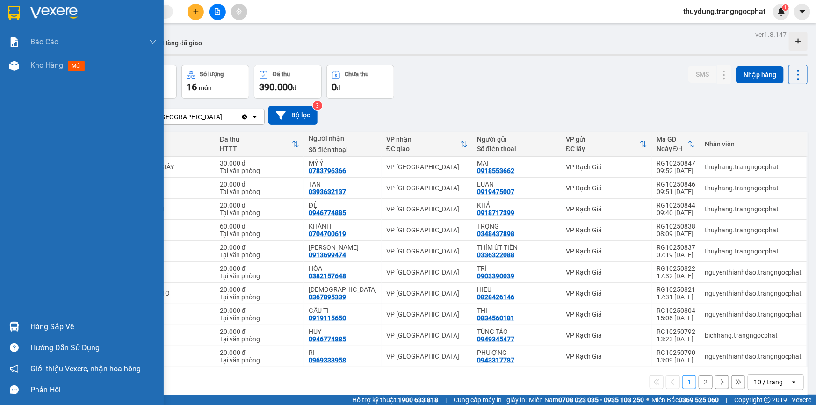
click at [68, 325] on div "Hàng sắp về" at bounding box center [93, 327] width 126 height 14
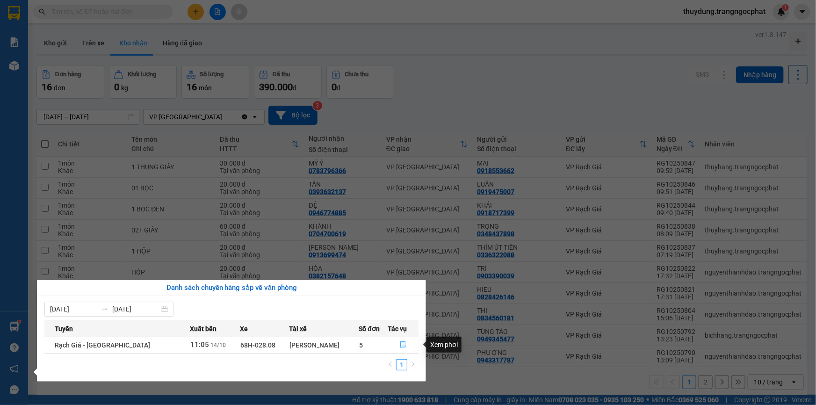
click at [400, 344] on icon "file-done" at bounding box center [403, 344] width 7 height 7
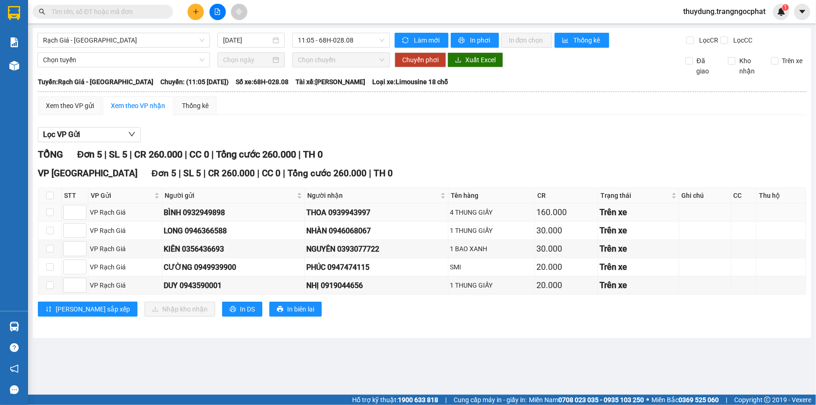
click at [360, 217] on div "THOA 0939943997" at bounding box center [376, 213] width 140 height 12
copy div "0939943997"
click at [337, 233] on div "NHÀN 0946068067" at bounding box center [376, 231] width 140 height 12
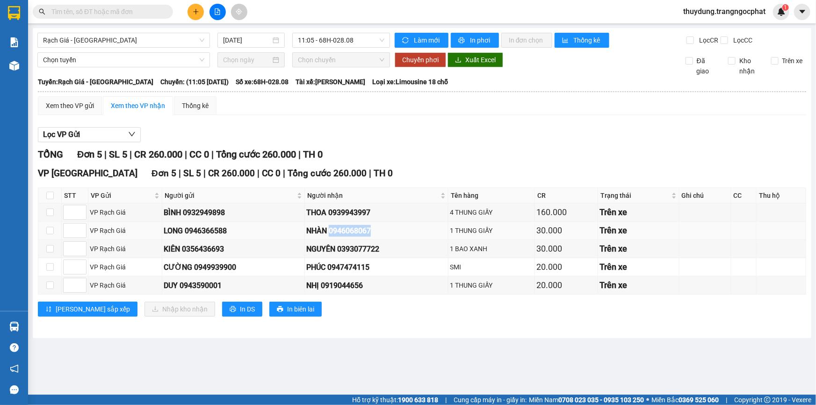
copy div "0946068067"
click at [349, 250] on div "NGUYÊN 0393077722" at bounding box center [376, 249] width 140 height 12
copy div "0393077722"
click at [353, 276] on td "NHỊ 0919044656" at bounding box center [377, 285] width 144 height 18
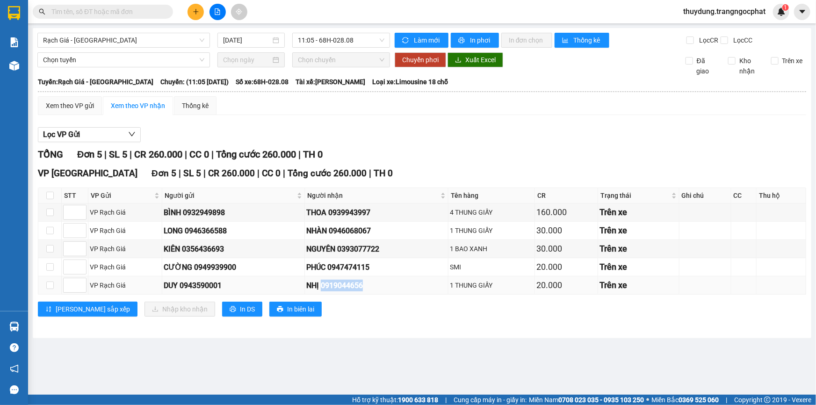
click at [353, 276] on td "NHỊ 0919044656" at bounding box center [377, 285] width 144 height 18
drag, startPoint x: 353, startPoint y: 275, endPoint x: 351, endPoint y: 271, distance: 4.8
click at [351, 271] on div "PHÚC 0947474115" at bounding box center [376, 267] width 140 height 12
click at [348, 286] on div "NHỊ 0919044656" at bounding box center [376, 286] width 140 height 12
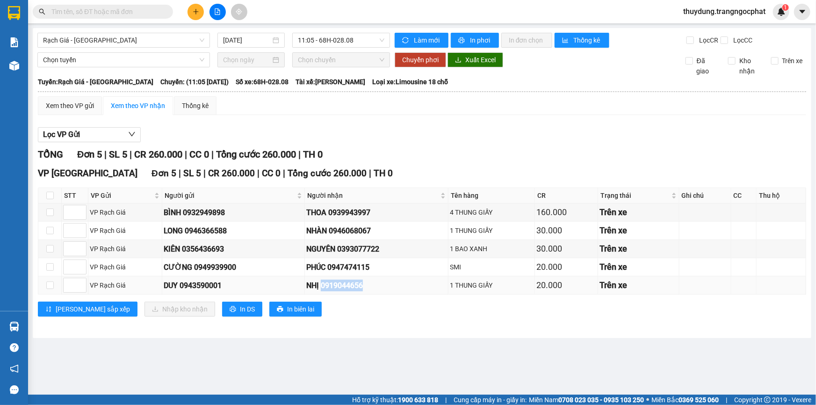
click at [348, 286] on div "NHỊ 0919044656" at bounding box center [376, 286] width 140 height 12
click at [349, 285] on div "NHỊ 0919044656" at bounding box center [376, 286] width 140 height 12
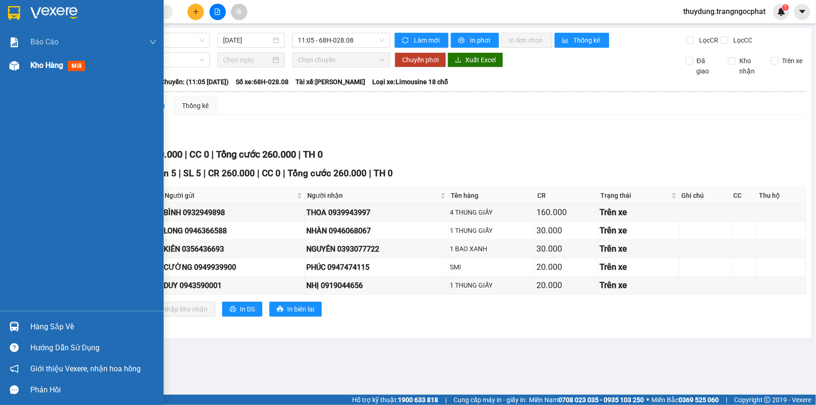
click at [78, 65] on span "mới" at bounding box center [76, 66] width 17 height 10
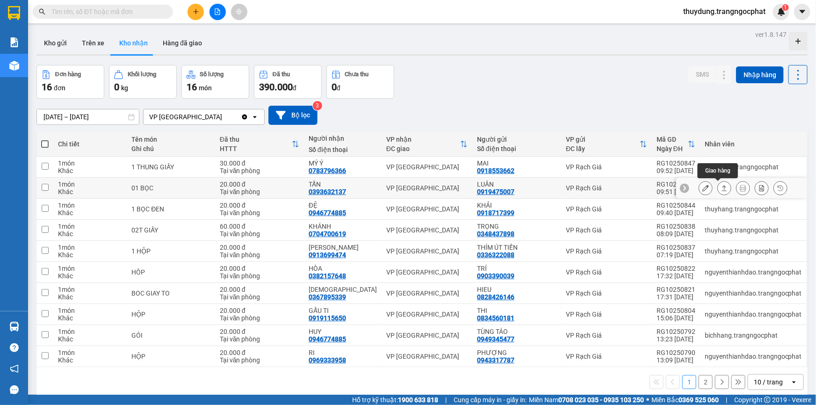
click at [718, 188] on button at bounding box center [724, 188] width 13 height 16
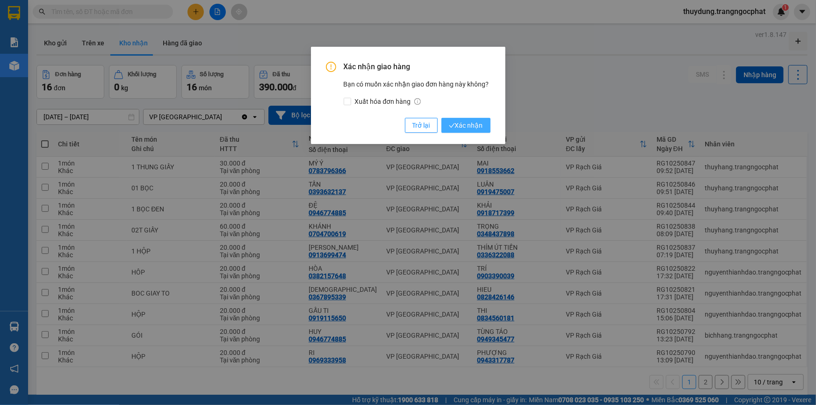
click at [462, 128] on span "Xác nhận" at bounding box center [466, 125] width 34 height 10
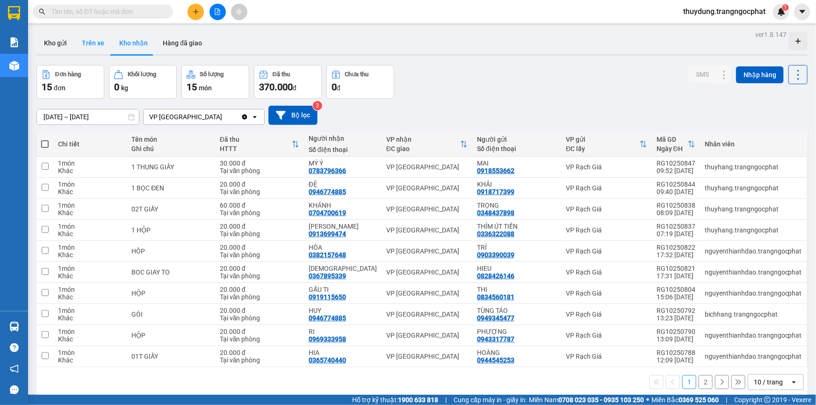
click at [88, 37] on button "Trên xe" at bounding box center [92, 43] width 37 height 22
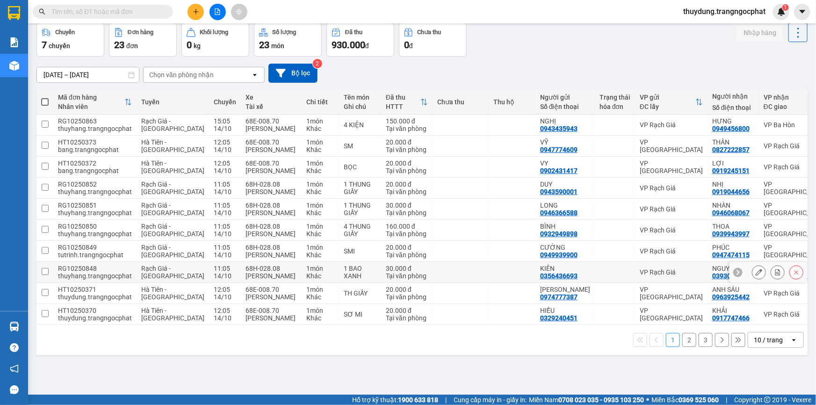
scroll to position [51, 0]
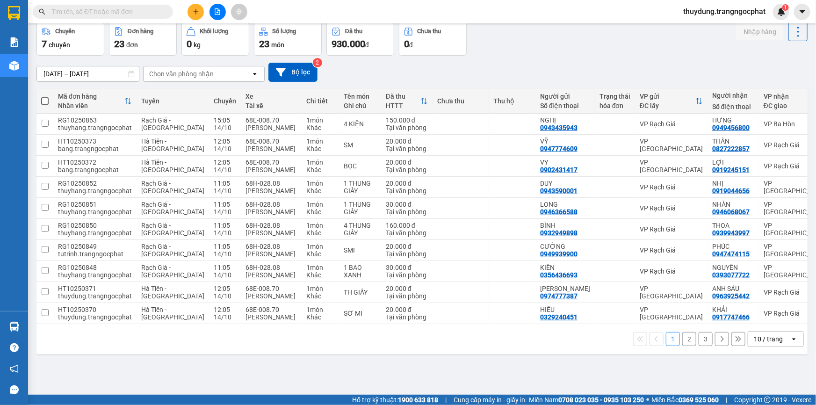
click at [682, 346] on button "2" at bounding box center [689, 339] width 14 height 14
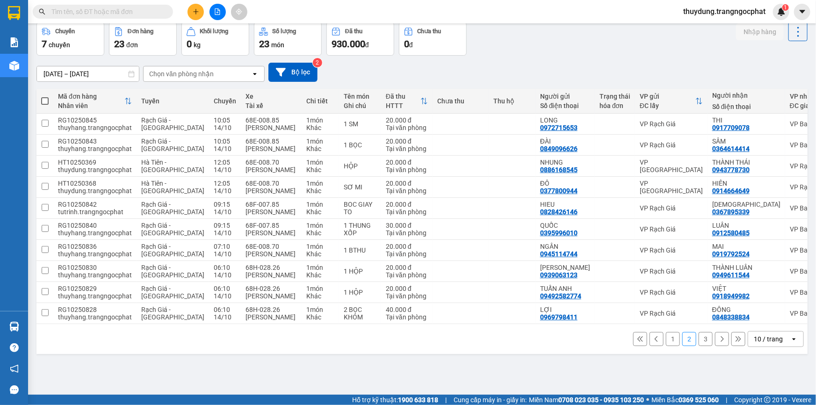
scroll to position [0, 0]
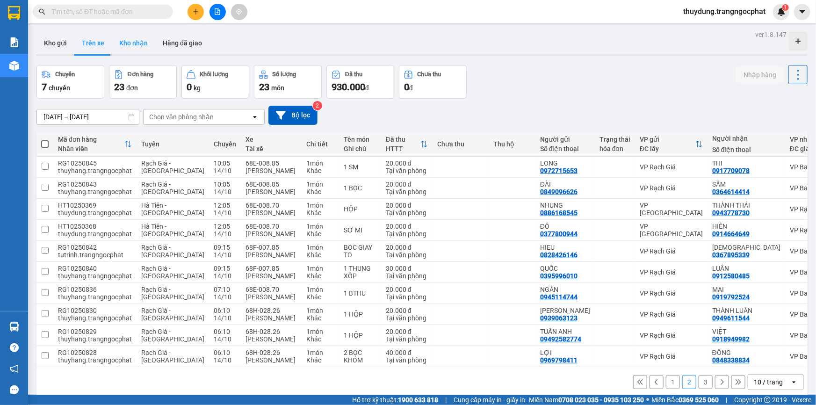
click at [135, 47] on button "Kho nhận" at bounding box center [133, 43] width 43 height 22
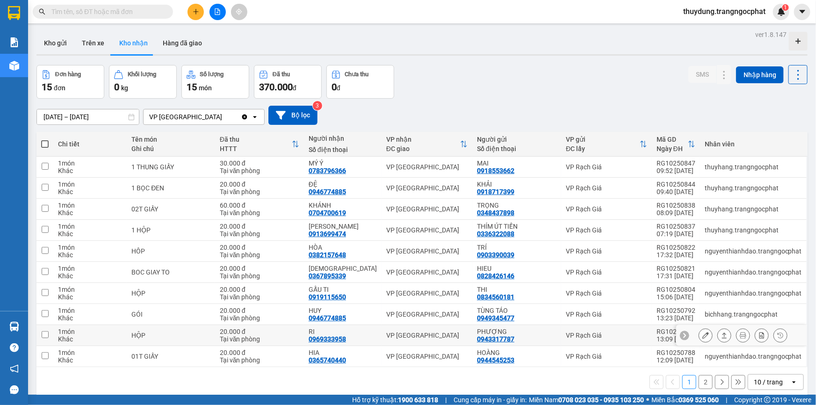
scroll to position [43, 0]
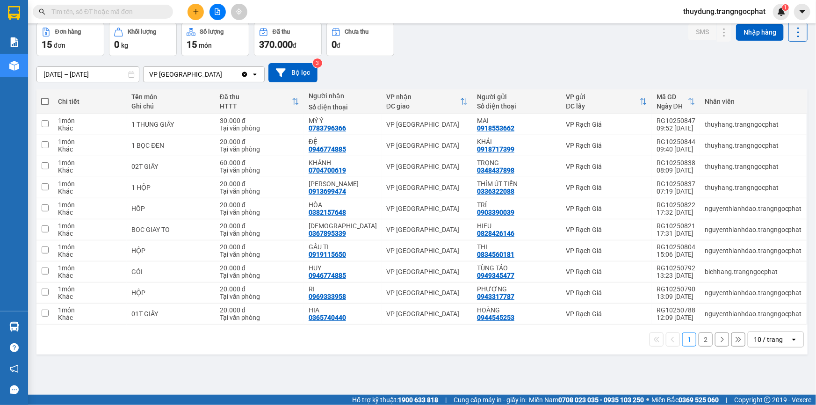
click at [699, 337] on button "2" at bounding box center [706, 340] width 14 height 14
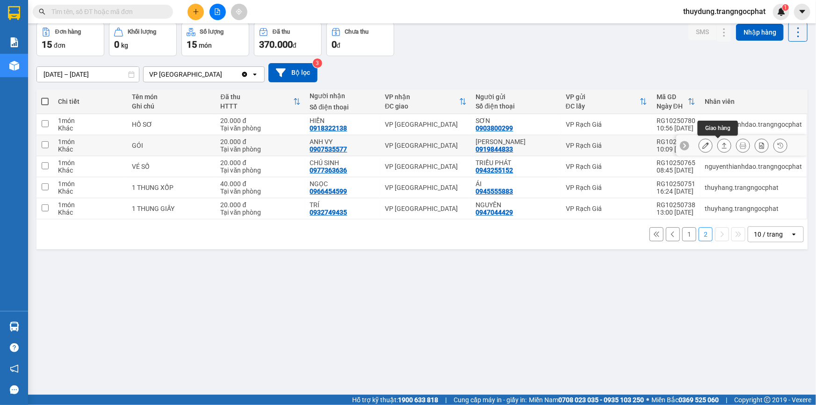
click at [718, 149] on button at bounding box center [724, 145] width 13 height 16
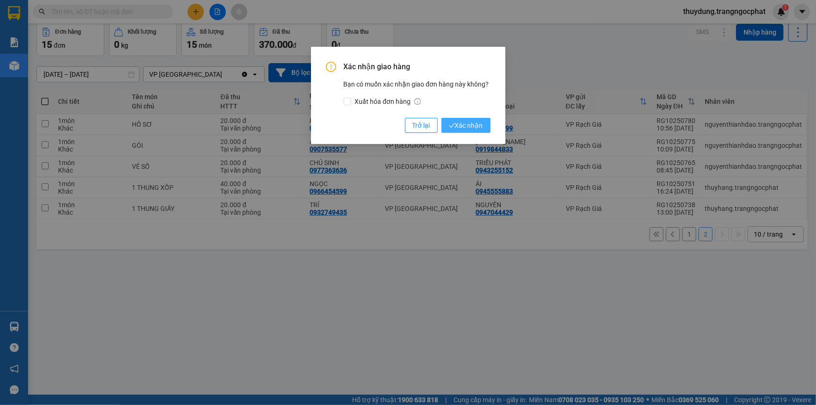
click at [472, 125] on span "Xác nhận" at bounding box center [466, 125] width 34 height 10
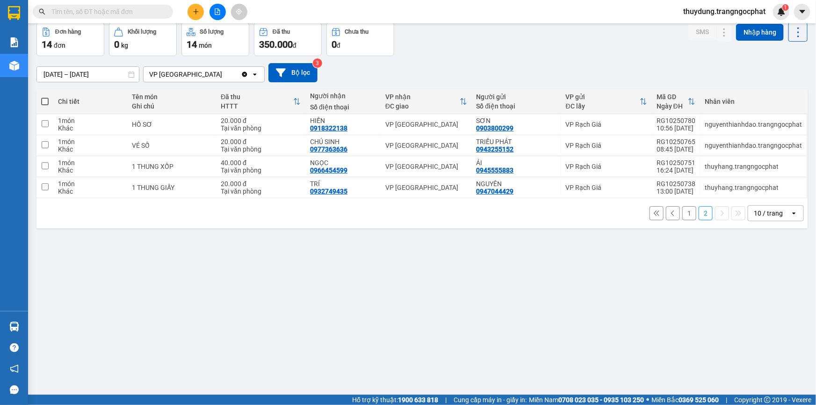
scroll to position [0, 0]
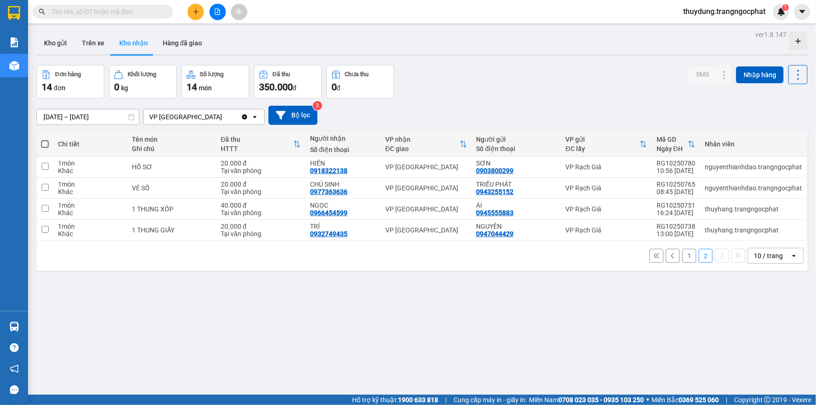
click at [685, 259] on button "1" at bounding box center [689, 256] width 14 height 14
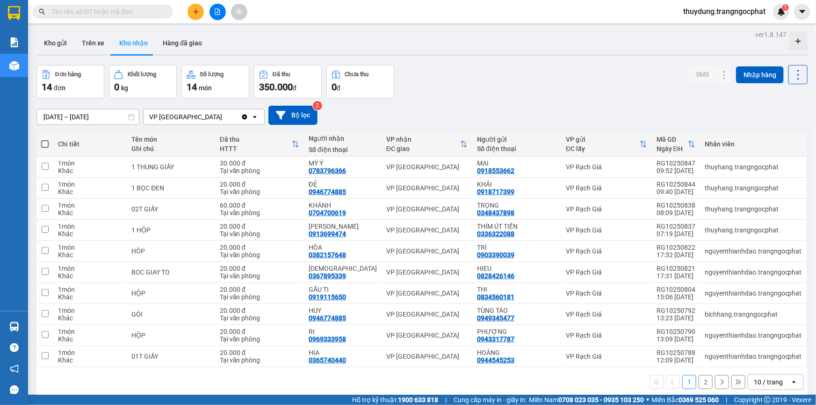
click at [139, 10] on input "text" at bounding box center [106, 12] width 110 height 10
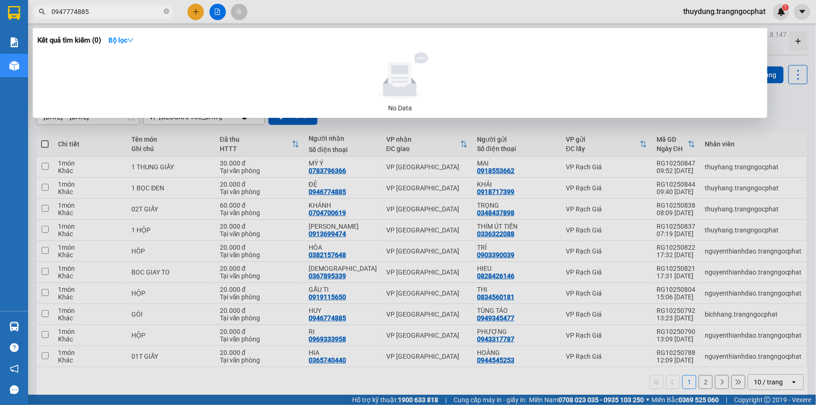
click at [65, 14] on input "0947774885" at bounding box center [106, 12] width 110 height 10
type input "0946774885"
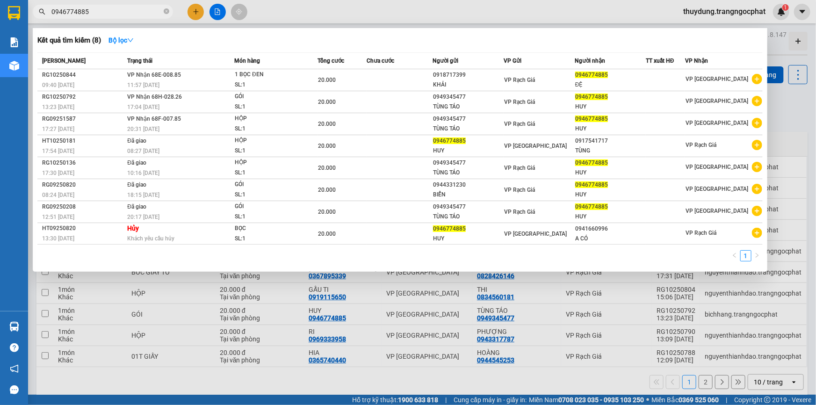
click at [166, 10] on icon "close-circle" at bounding box center [167, 11] width 6 height 6
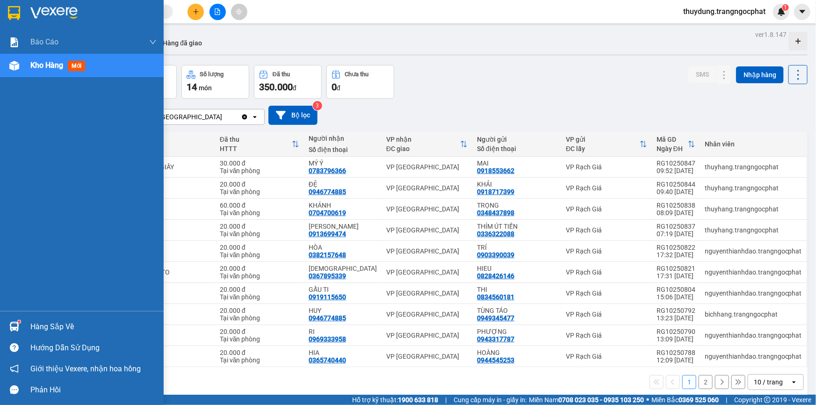
click at [38, 323] on div "Hàng sắp về" at bounding box center [93, 327] width 126 height 14
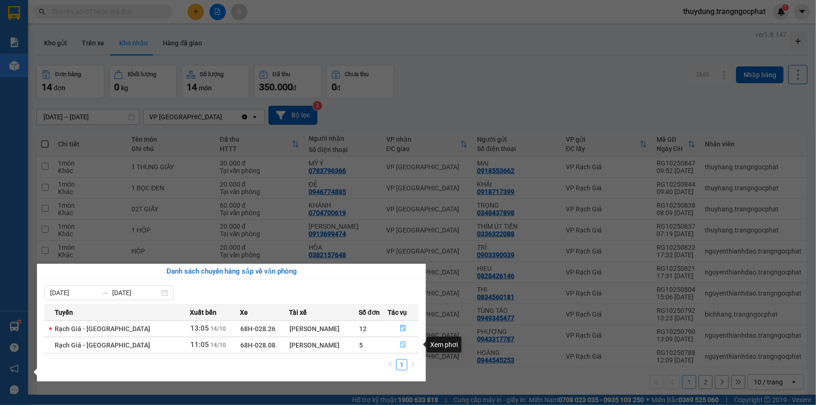
click at [400, 348] on span "file-done" at bounding box center [403, 344] width 7 height 7
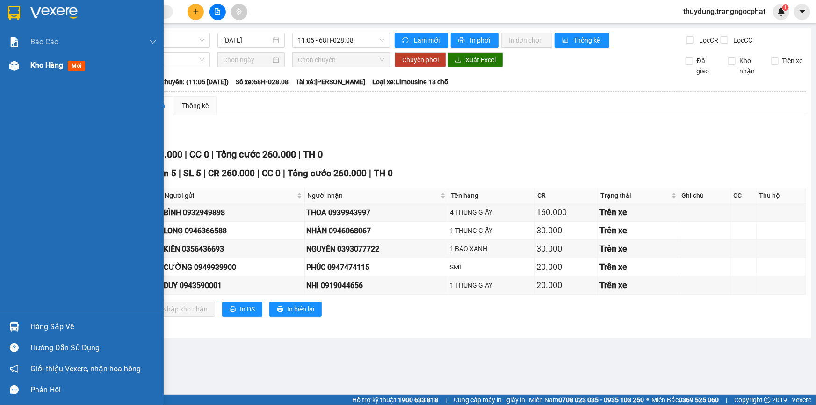
click at [77, 64] on span "mới" at bounding box center [76, 66] width 17 height 10
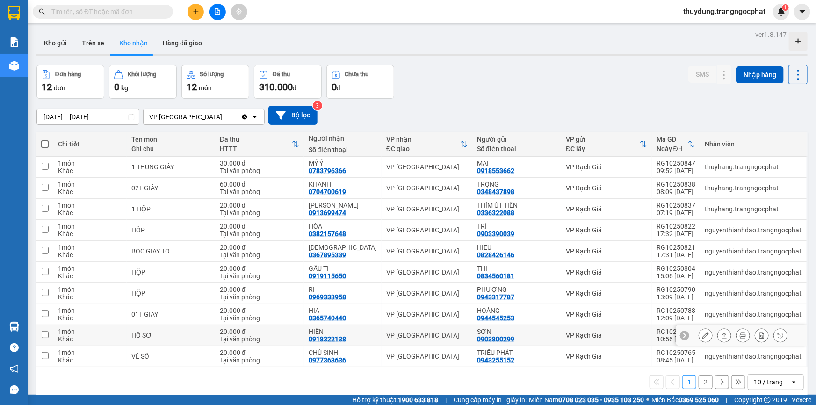
click at [39, 329] on td at bounding box center [44, 335] width 17 height 21
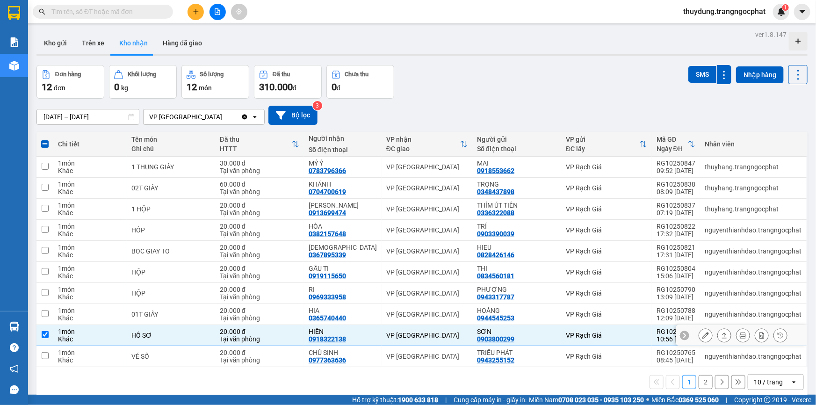
click at [51, 334] on td at bounding box center [44, 335] width 17 height 21
checkbox input "false"
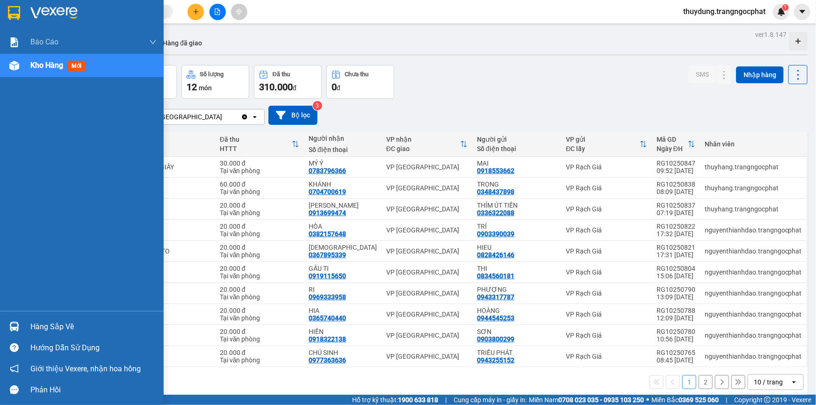
click at [44, 324] on div "Hàng sắp về" at bounding box center [93, 327] width 126 height 14
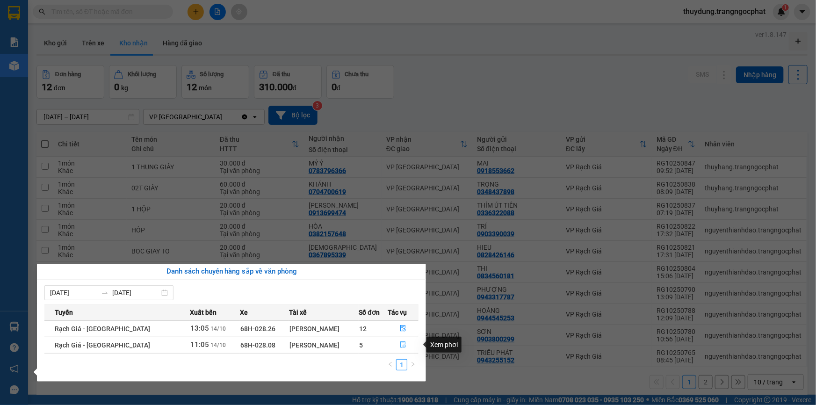
click at [401, 347] on icon "file-done" at bounding box center [404, 344] width 6 height 7
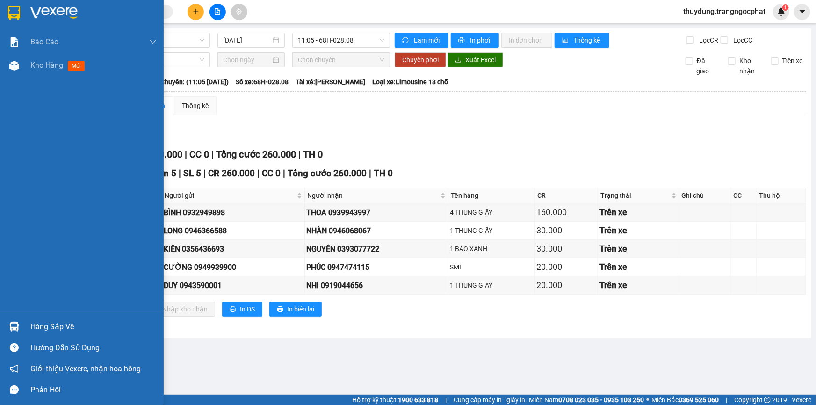
click at [38, 327] on div "Hàng sắp về" at bounding box center [93, 327] width 126 height 14
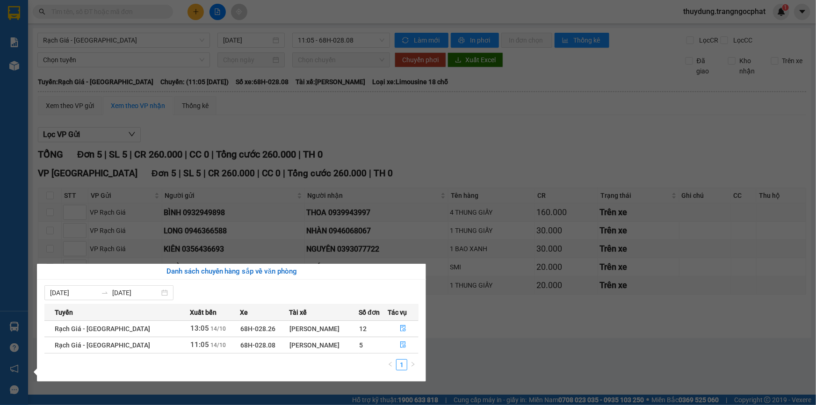
click at [14, 239] on div "Báo cáo Doanh số tạo đơn theo VP gửi mới (nhà xe) Doanh số tạo đơn theo VP gửi …" at bounding box center [14, 202] width 28 height 405
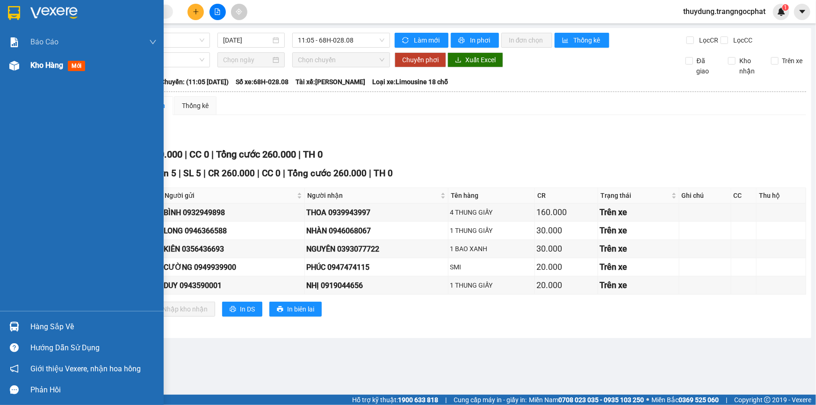
click at [75, 69] on span "mới" at bounding box center [76, 66] width 17 height 10
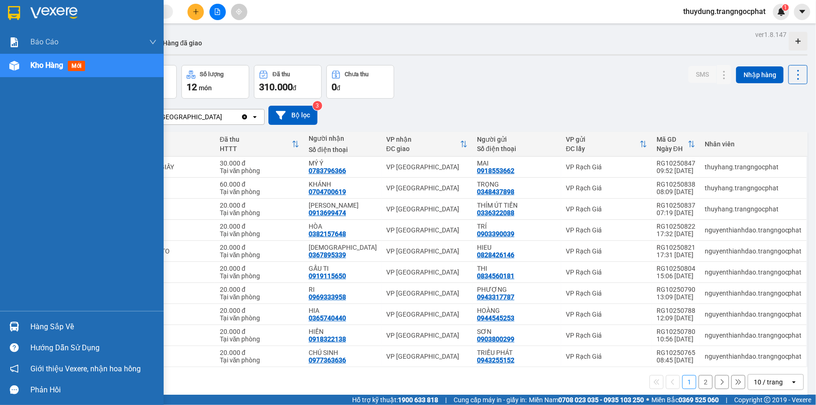
click at [50, 324] on div "Hàng sắp về" at bounding box center [93, 327] width 126 height 14
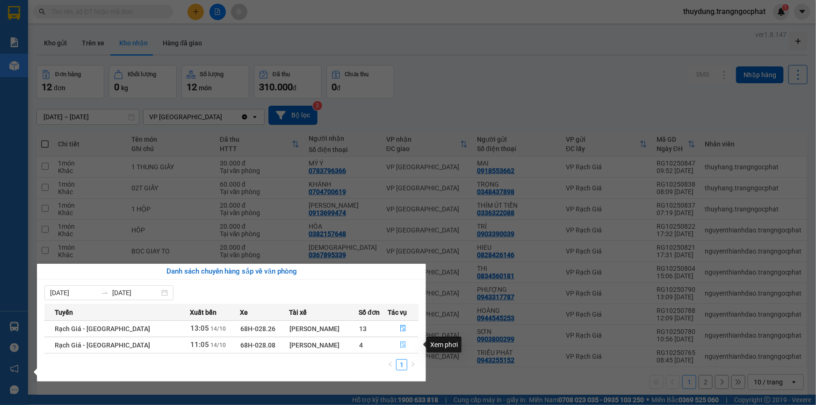
click at [400, 342] on icon "file-done" at bounding box center [403, 344] width 7 height 7
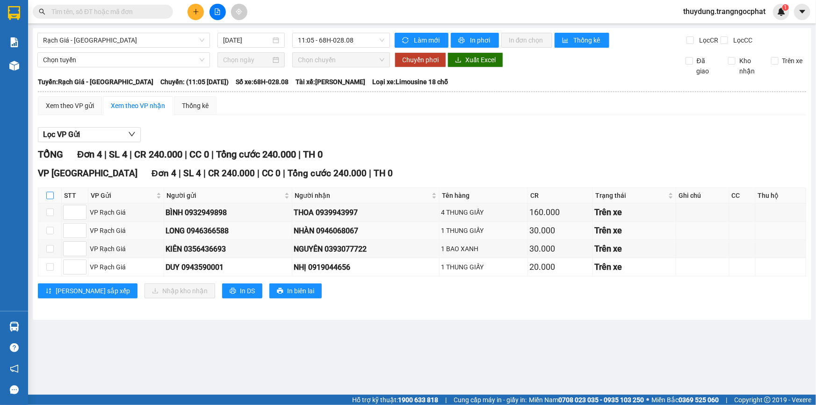
drag, startPoint x: 51, startPoint y: 194, endPoint x: 125, endPoint y: 229, distance: 81.6
click at [53, 194] on input "checkbox" at bounding box center [49, 195] width 7 height 7
checkbox input "true"
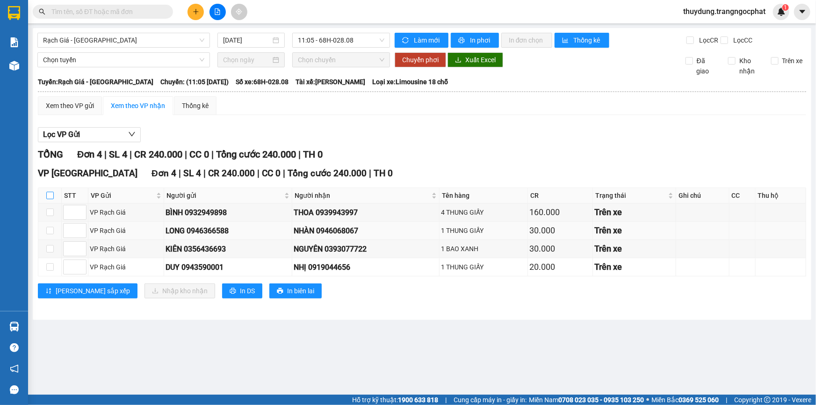
checkbox input "true"
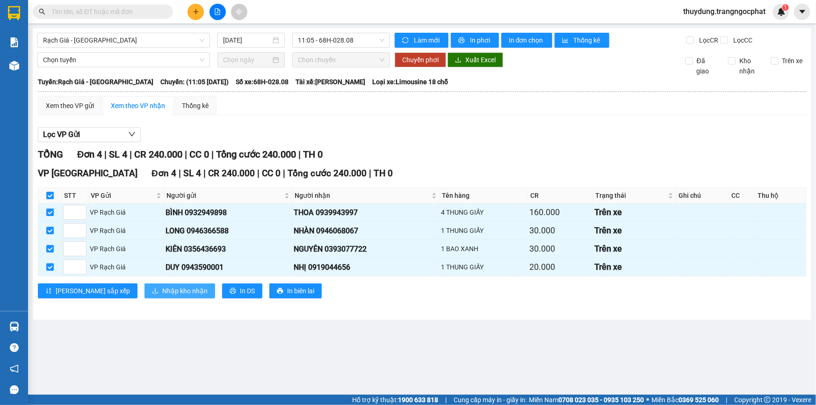
click at [162, 289] on span "Nhập kho nhận" at bounding box center [184, 291] width 45 height 10
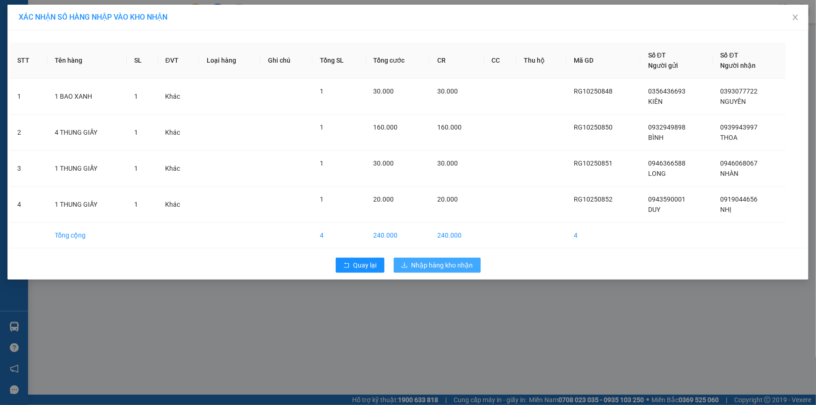
click at [421, 266] on span "Nhập hàng kho nhận" at bounding box center [443, 265] width 62 height 10
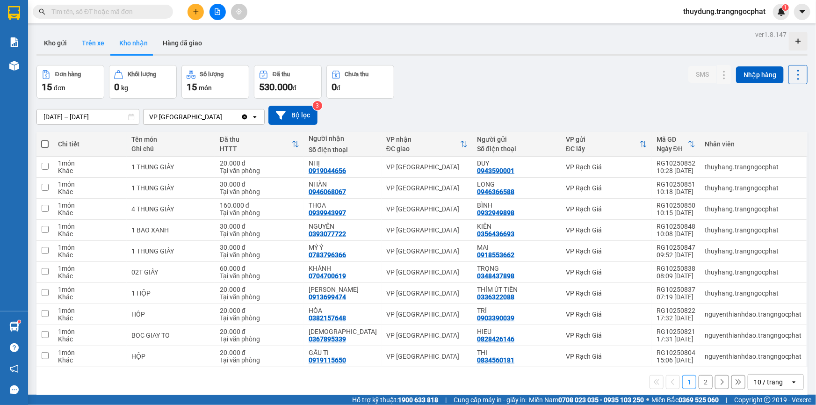
click at [80, 40] on button "Trên xe" at bounding box center [92, 43] width 37 height 22
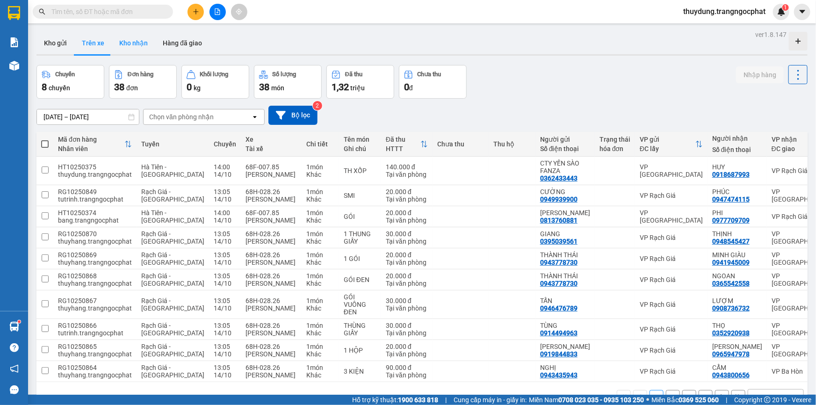
click at [125, 46] on button "Kho nhận" at bounding box center [133, 43] width 43 height 22
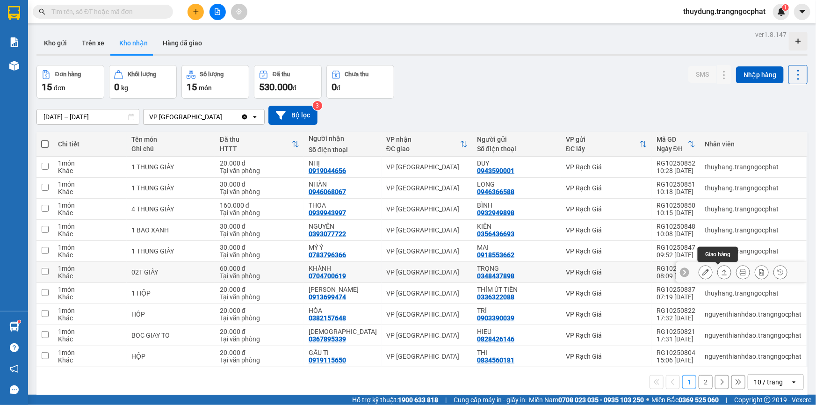
click at [718, 268] on button at bounding box center [724, 272] width 13 height 16
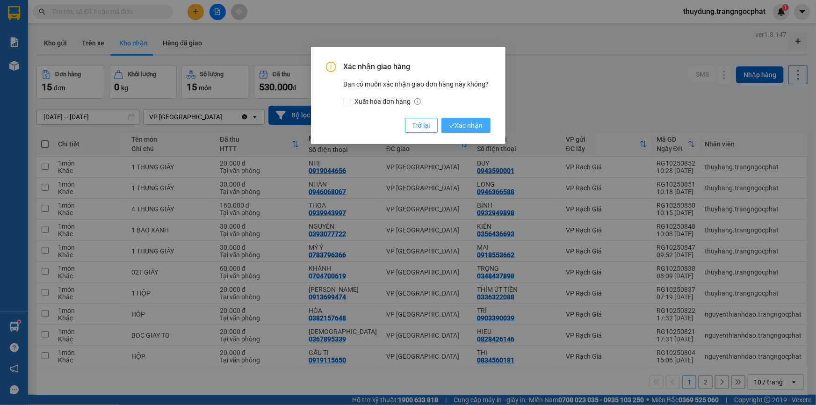
click at [475, 126] on span "Xác nhận" at bounding box center [466, 125] width 34 height 10
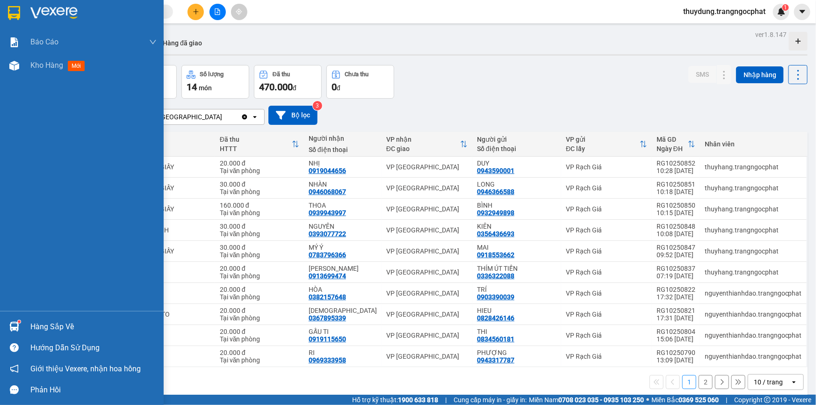
click at [47, 328] on div "Hàng sắp về" at bounding box center [93, 327] width 126 height 14
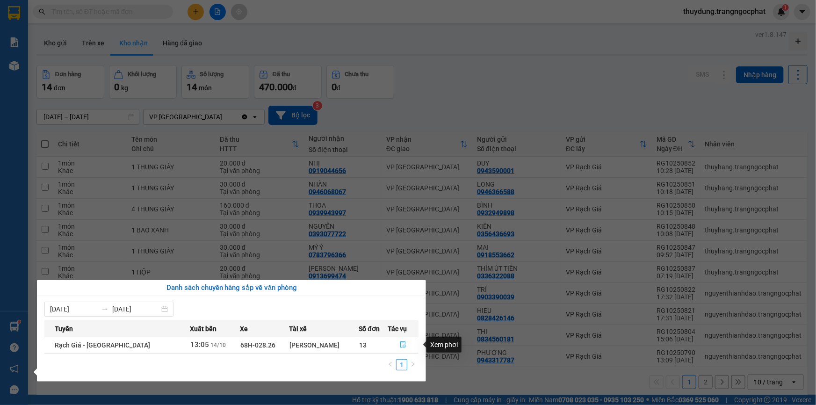
click at [401, 347] on icon "file-done" at bounding box center [404, 344] width 6 height 7
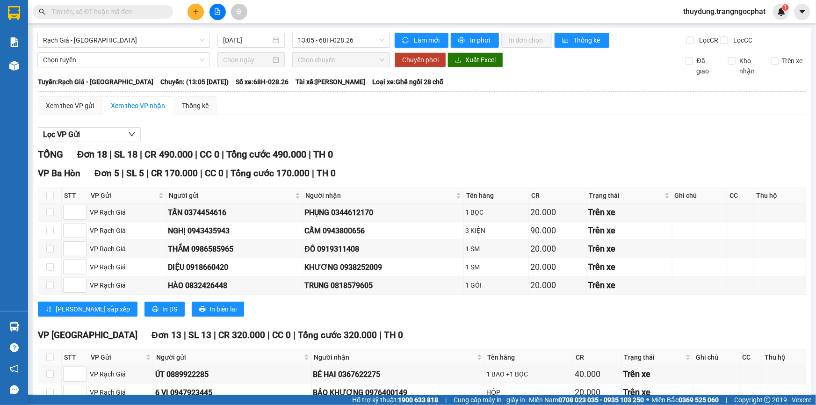
scroll to position [253, 0]
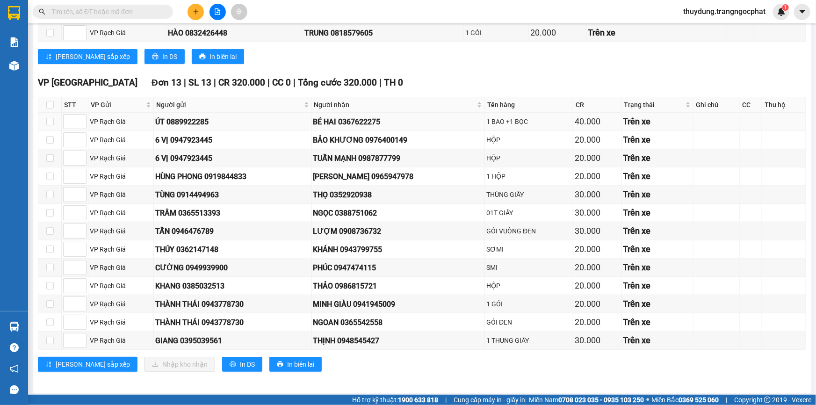
click at [359, 119] on div "BÉ HAI 0367622275" at bounding box center [398, 122] width 170 height 12
copy div "0367622275"
click at [388, 141] on div "BẢO KHƯƠNG 0976400149" at bounding box center [398, 140] width 170 height 12
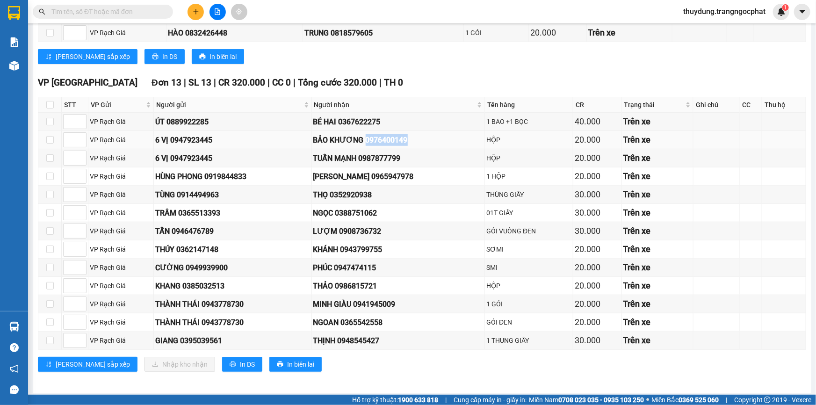
copy div "0976400149"
click at [376, 155] on div "TUẤN MẠNH 0987877799" at bounding box center [398, 158] width 170 height 12
copy div "0987877799"
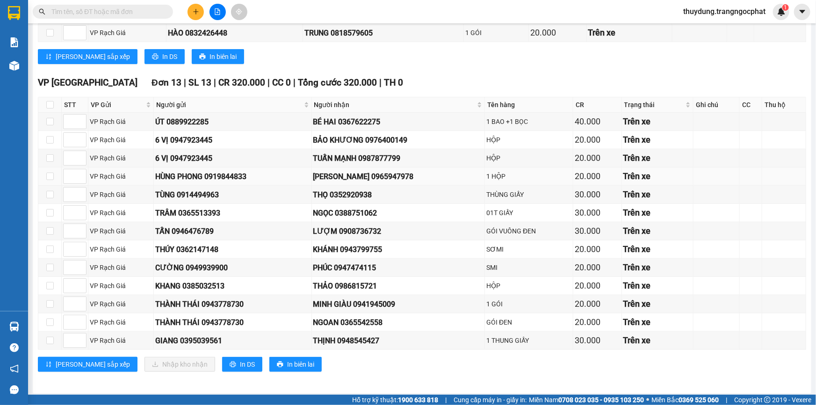
click at [376, 175] on div "GIA MINH 0965947978" at bounding box center [398, 177] width 170 height 12
copy div "0965947978"
click at [360, 192] on div "THỌ 0352920938" at bounding box center [398, 195] width 170 height 12
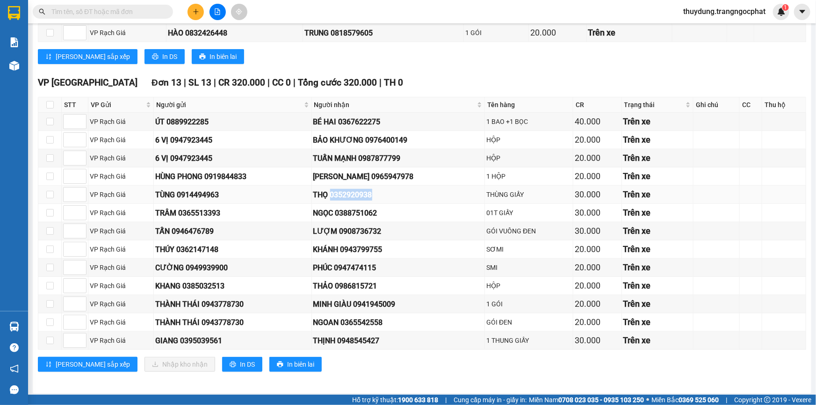
copy div "0352920938"
click at [355, 211] on div "NGỌC 0388751062" at bounding box center [398, 213] width 170 height 12
copy div "0388751062"
click at [381, 230] on div "LƯỢM 0908736732" at bounding box center [398, 231] width 170 height 12
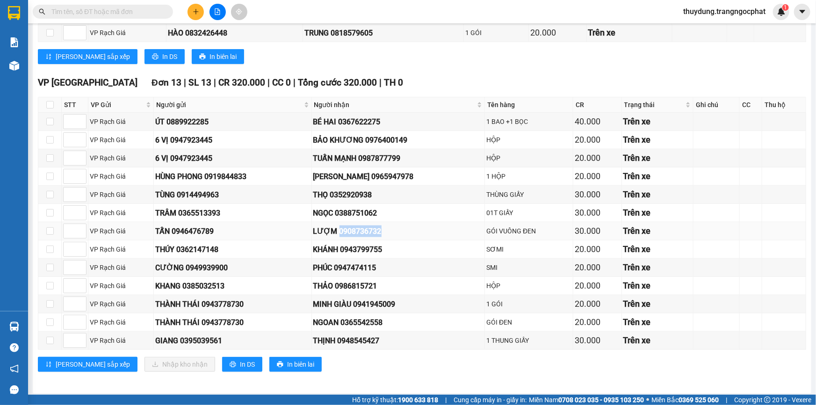
click at [381, 230] on div "LƯỢM 0908736732" at bounding box center [398, 231] width 170 height 12
copy div "0908736732"
click at [374, 253] on td "KHÁNH 0943799755" at bounding box center [399, 249] width 174 height 18
copy div "0943799755"
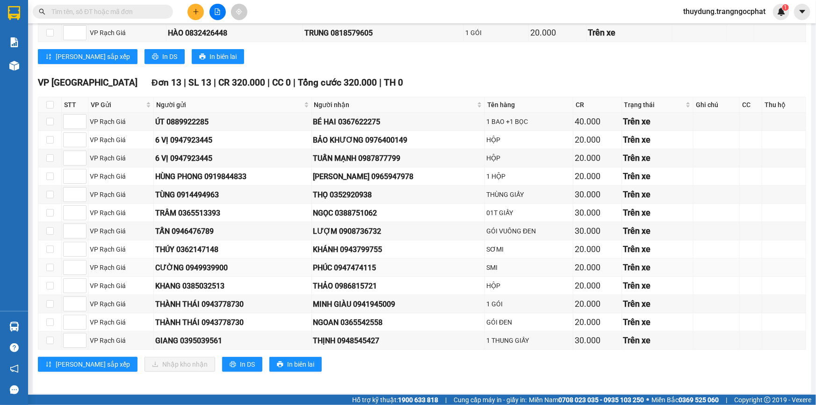
click at [365, 264] on div "PHÚC 0947474115" at bounding box center [398, 268] width 170 height 12
copy div "0947474115"
click at [376, 281] on div "THẢO 0986815721" at bounding box center [398, 286] width 170 height 12
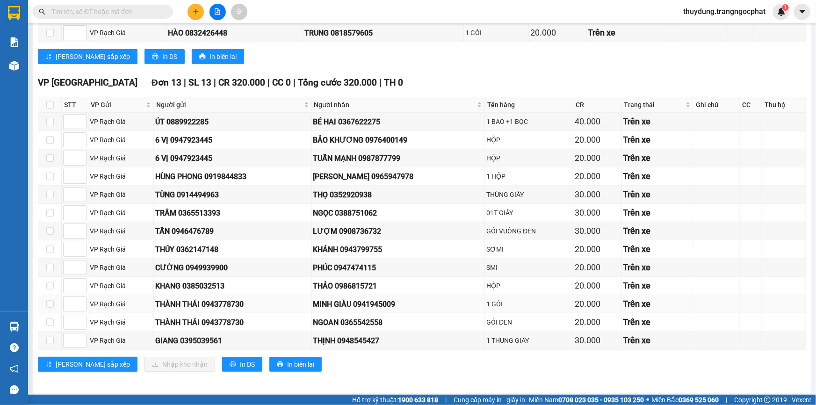
click at [395, 299] on div "MINH GIÀU 0941945009" at bounding box center [398, 304] width 170 height 12
click at [380, 323] on div "NGOAN 0365542558" at bounding box center [398, 323] width 170 height 12
click at [379, 343] on td "THỊNH 0948545427" at bounding box center [399, 341] width 174 height 18
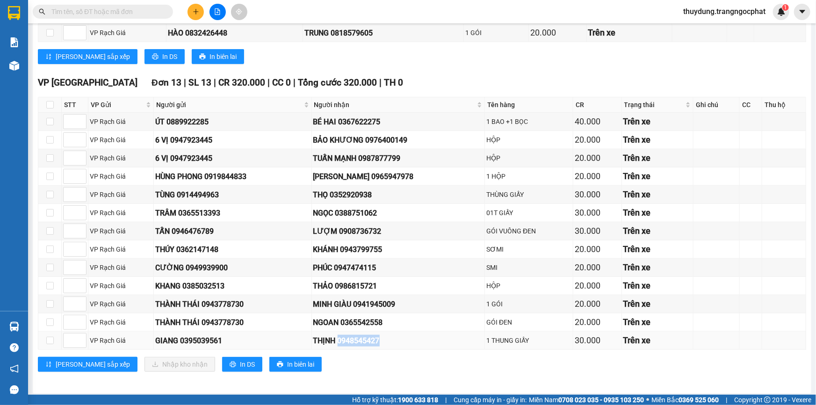
click at [379, 343] on td "THỊNH 0948545427" at bounding box center [399, 341] width 174 height 18
click at [368, 338] on div "THỊNH 0948545427" at bounding box center [398, 341] width 170 height 12
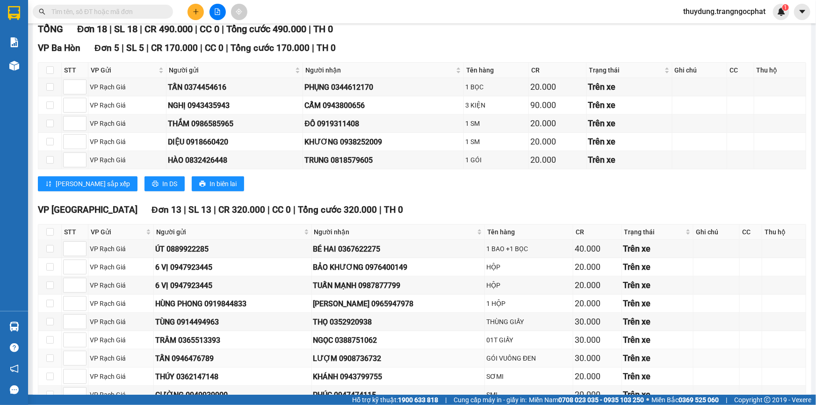
scroll to position [0, 0]
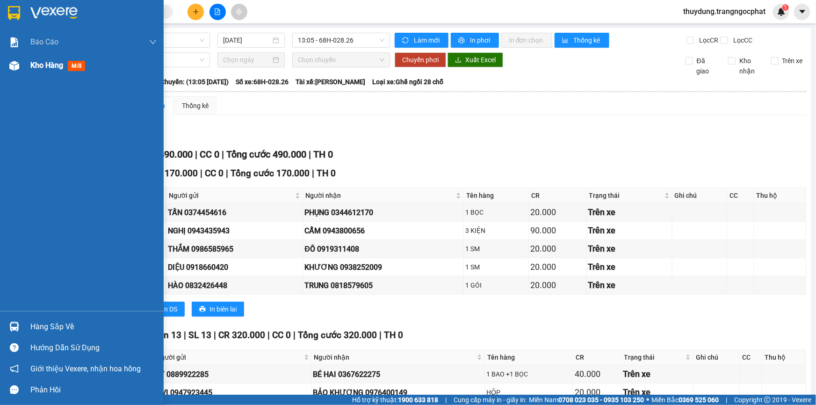
click at [75, 68] on span "mới" at bounding box center [76, 66] width 17 height 10
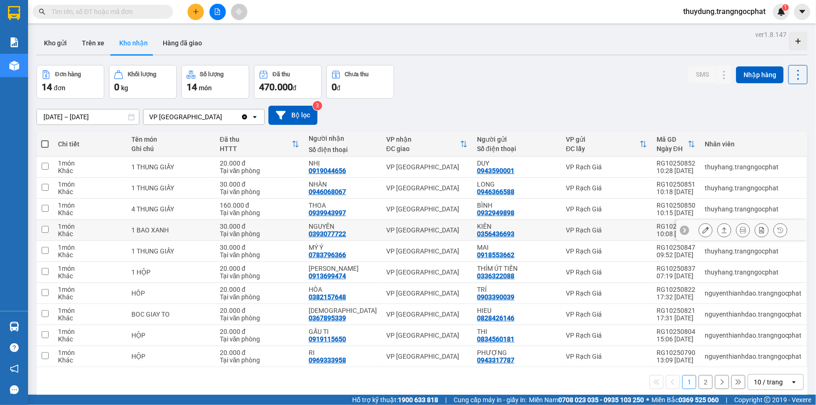
click at [721, 229] on icon at bounding box center [724, 230] width 7 height 7
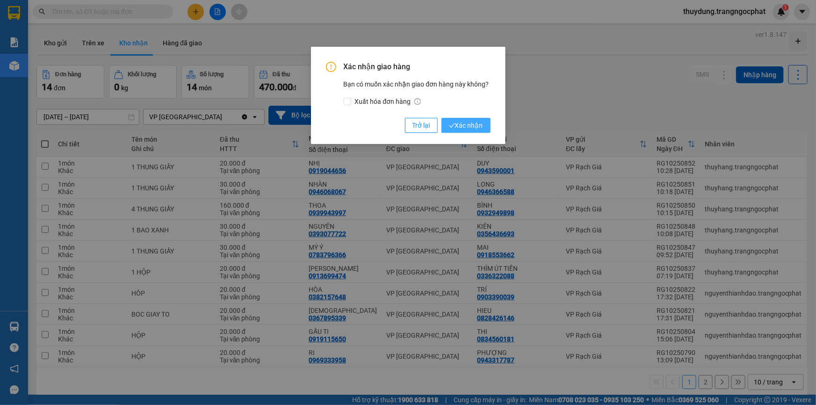
click at [477, 128] on span "Xác nhận" at bounding box center [466, 125] width 34 height 10
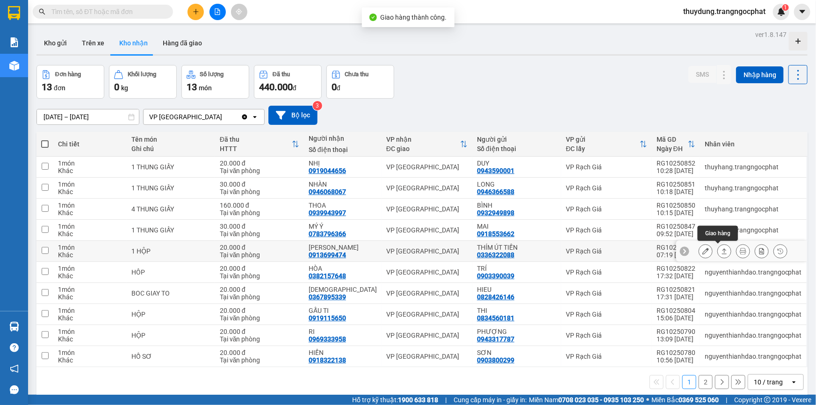
click at [721, 250] on icon at bounding box center [724, 251] width 7 height 7
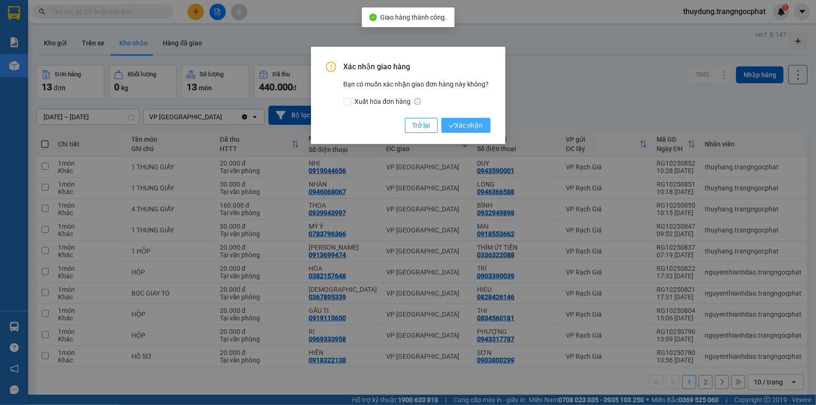
click at [469, 130] on span "Xác nhận" at bounding box center [466, 125] width 34 height 10
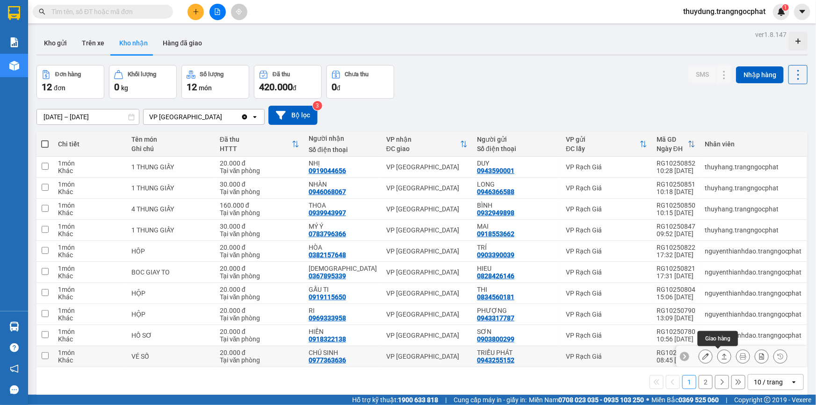
drag, startPoint x: 716, startPoint y: 354, endPoint x: 715, endPoint y: 339, distance: 15.9
click at [721, 354] on icon at bounding box center [724, 356] width 7 height 7
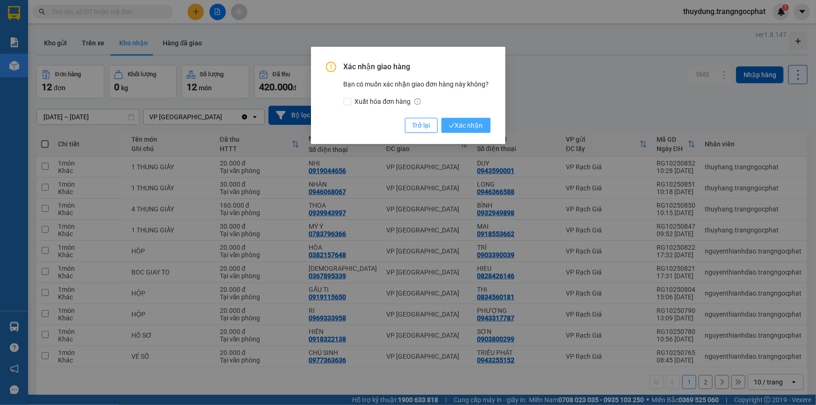
click at [461, 127] on span "Xác nhận" at bounding box center [466, 125] width 34 height 10
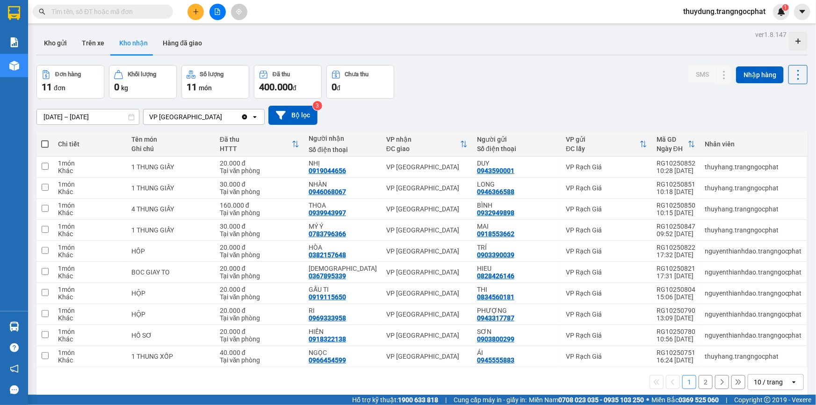
click at [701, 383] on button "2" at bounding box center [706, 382] width 14 height 14
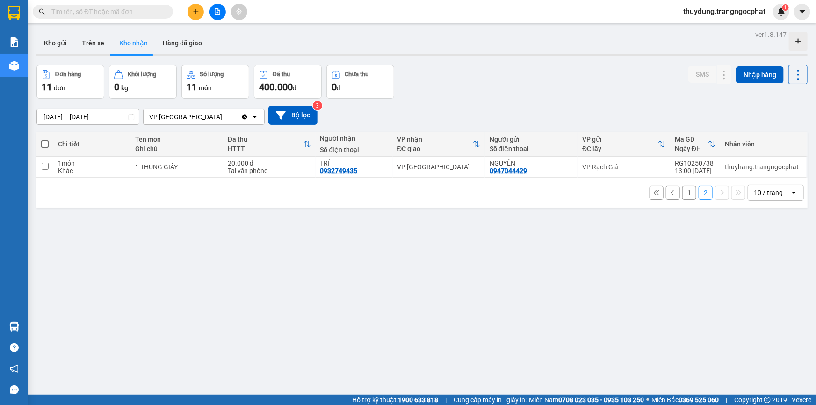
click at [682, 193] on button "1" at bounding box center [689, 193] width 14 height 14
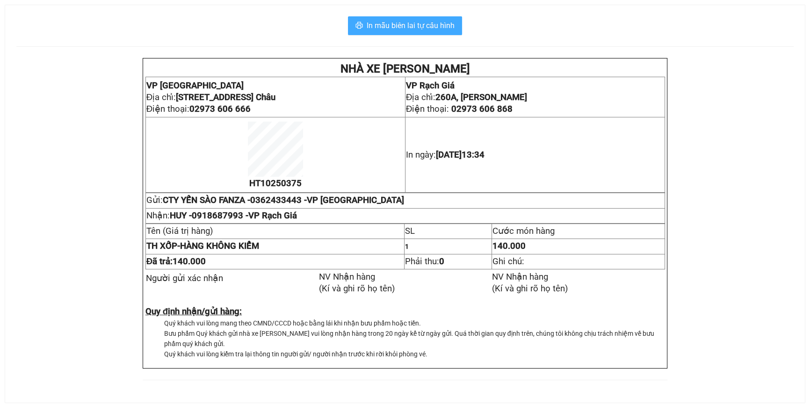
click at [410, 32] on button "In mẫu biên lai tự cấu hình" at bounding box center [405, 25] width 114 height 19
